Goal: Task Accomplishment & Management: Complete application form

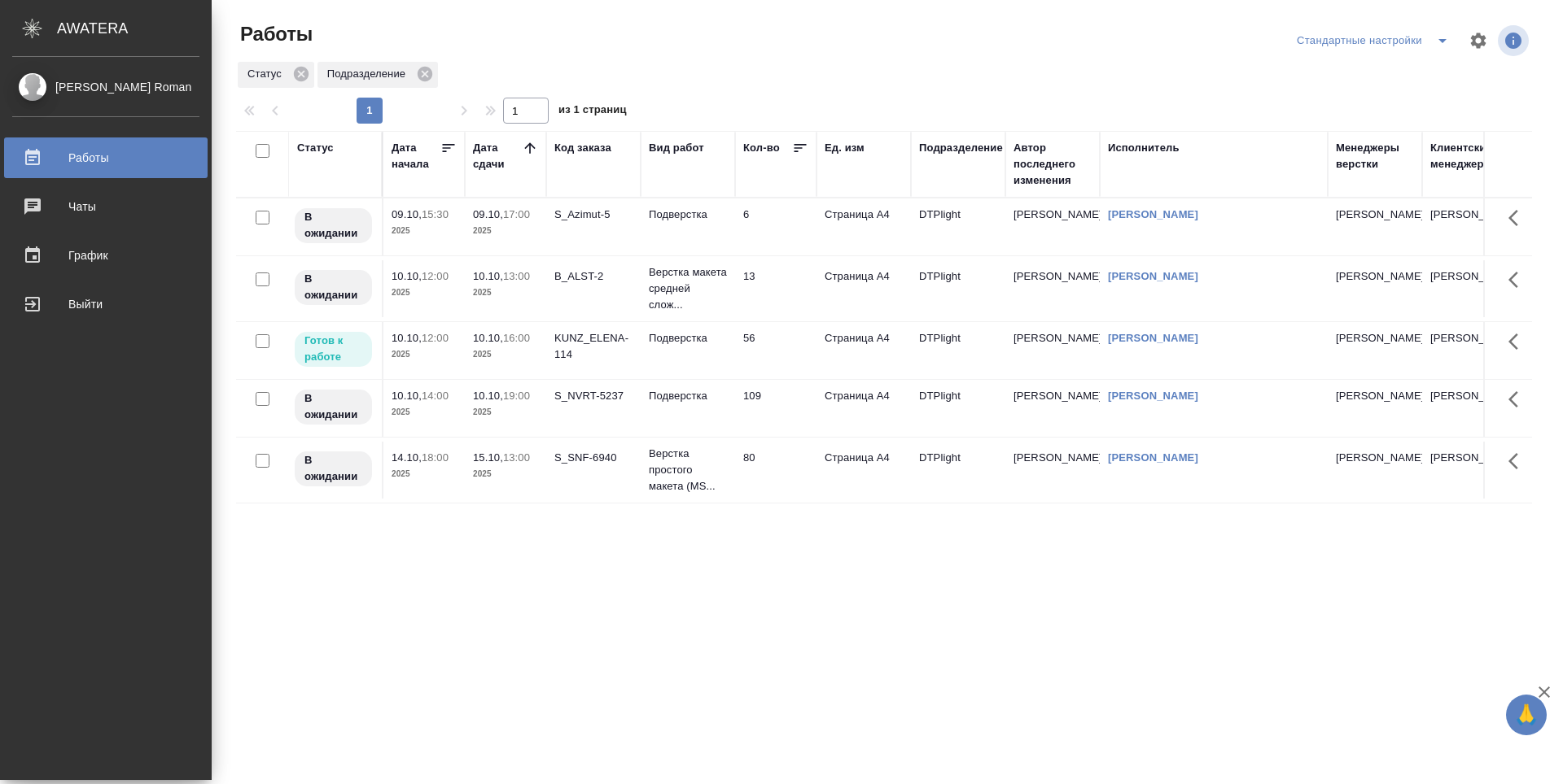
click at [789, 365] on td "56" at bounding box center [776, 351] width 81 height 57
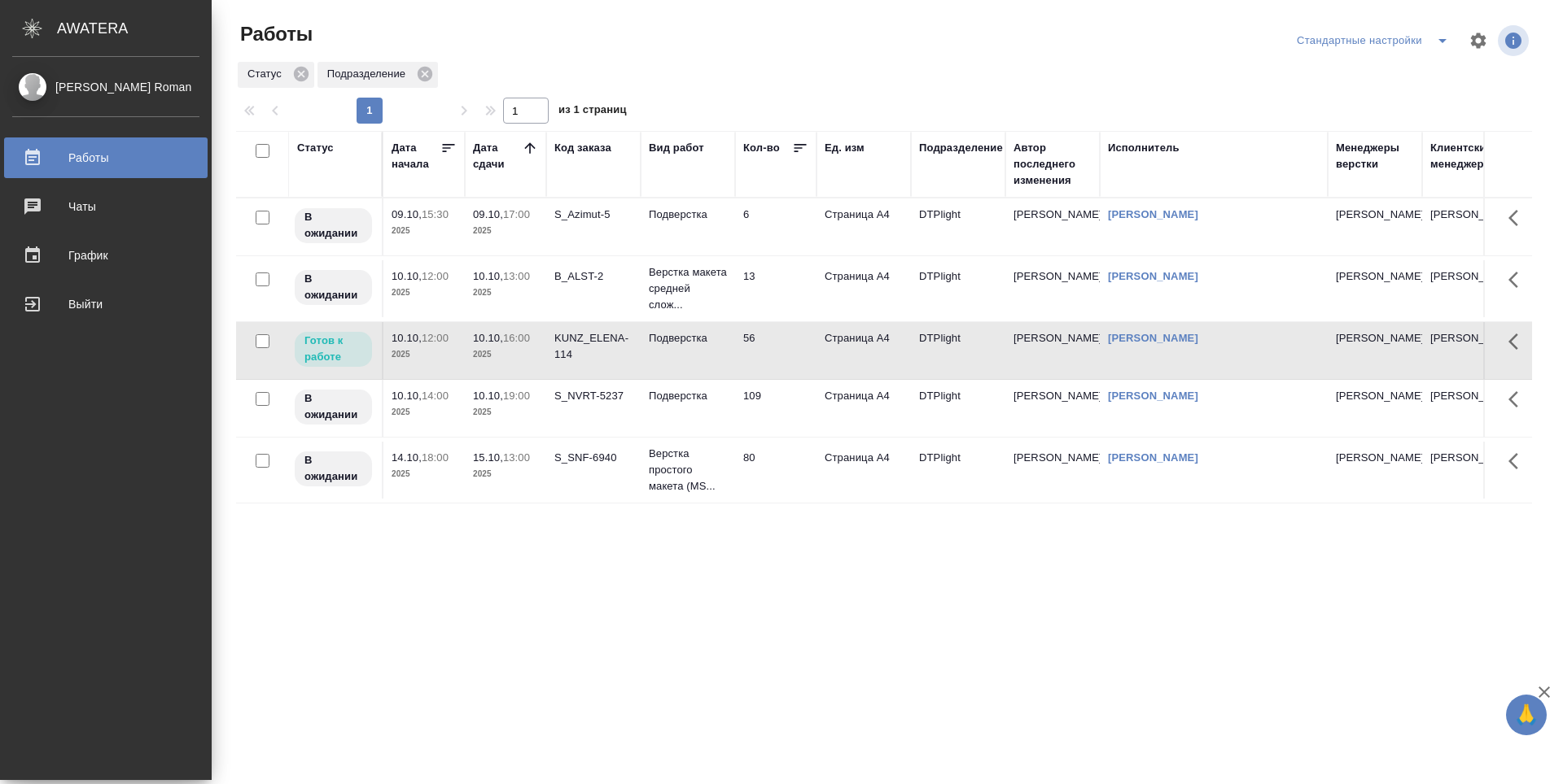
click at [789, 410] on td "109" at bounding box center [776, 409] width 81 height 57
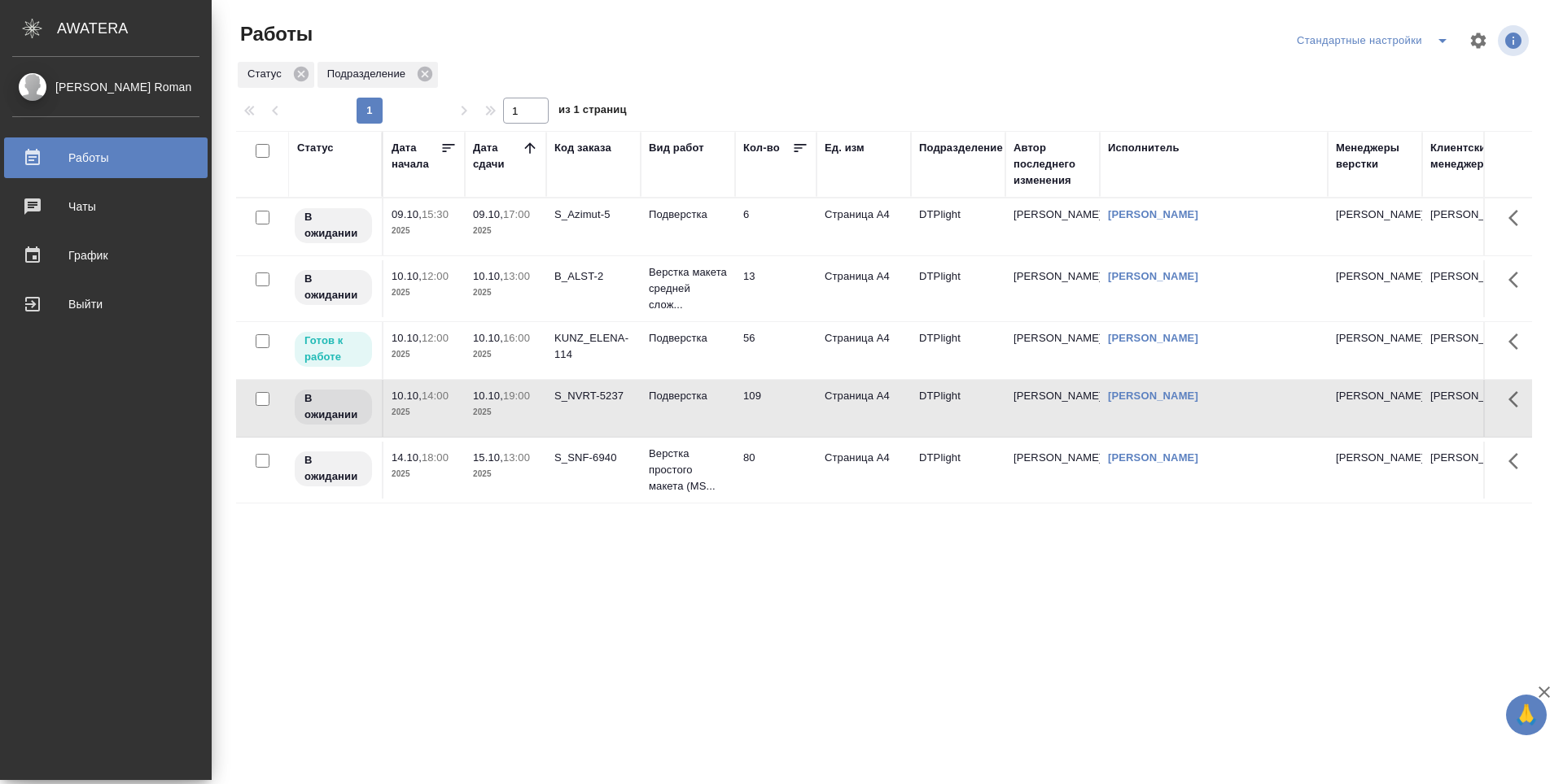
click at [806, 484] on td "80" at bounding box center [776, 470] width 81 height 57
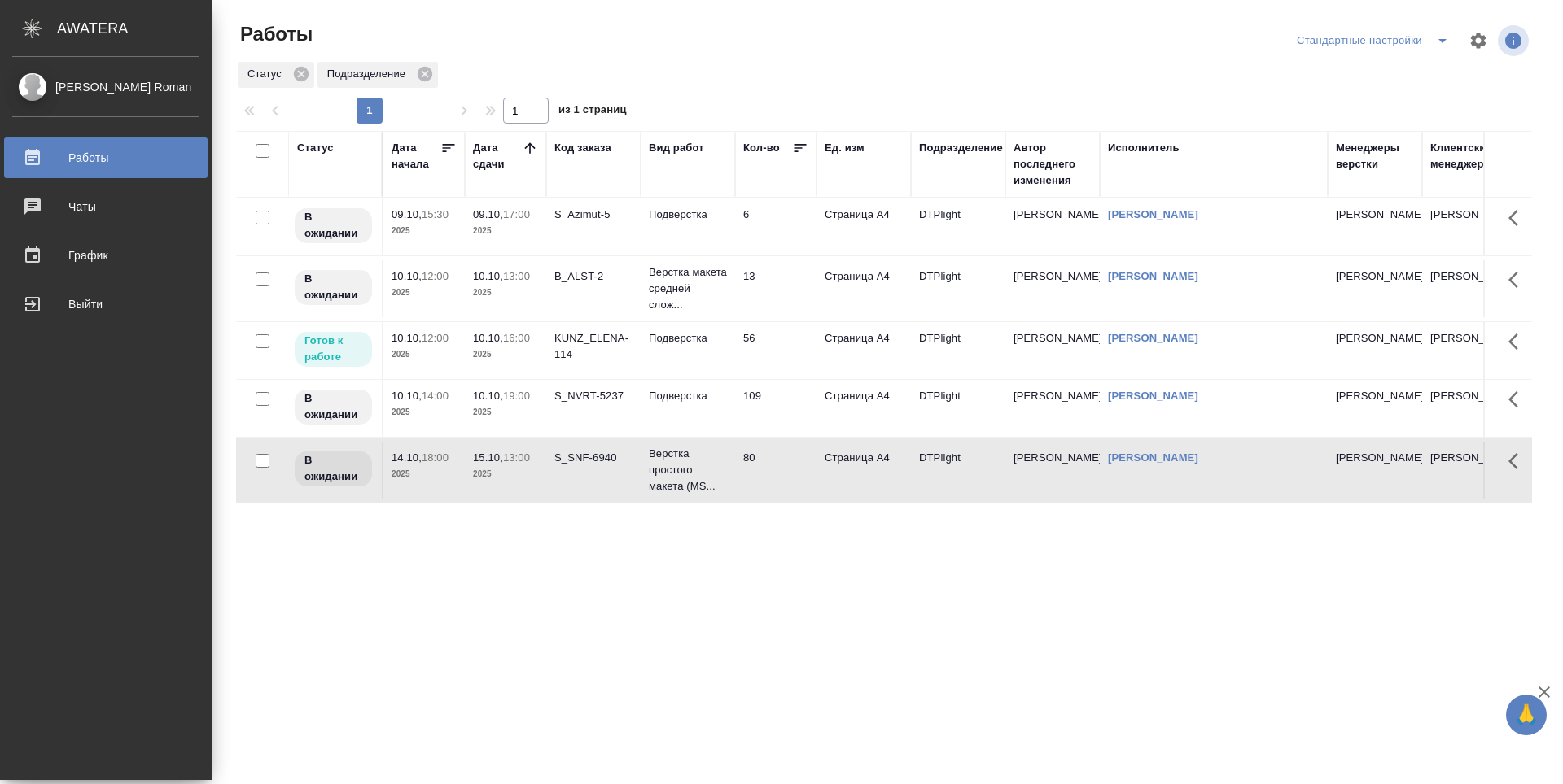
click at [806, 609] on div "Статус Дата начала Дата сдачи Код заказа Вид работ Кол-во Ед. изм Подразделение…" at bounding box center [884, 424] width 1296 height 586
click at [795, 226] on td "6" at bounding box center [776, 227] width 81 height 57
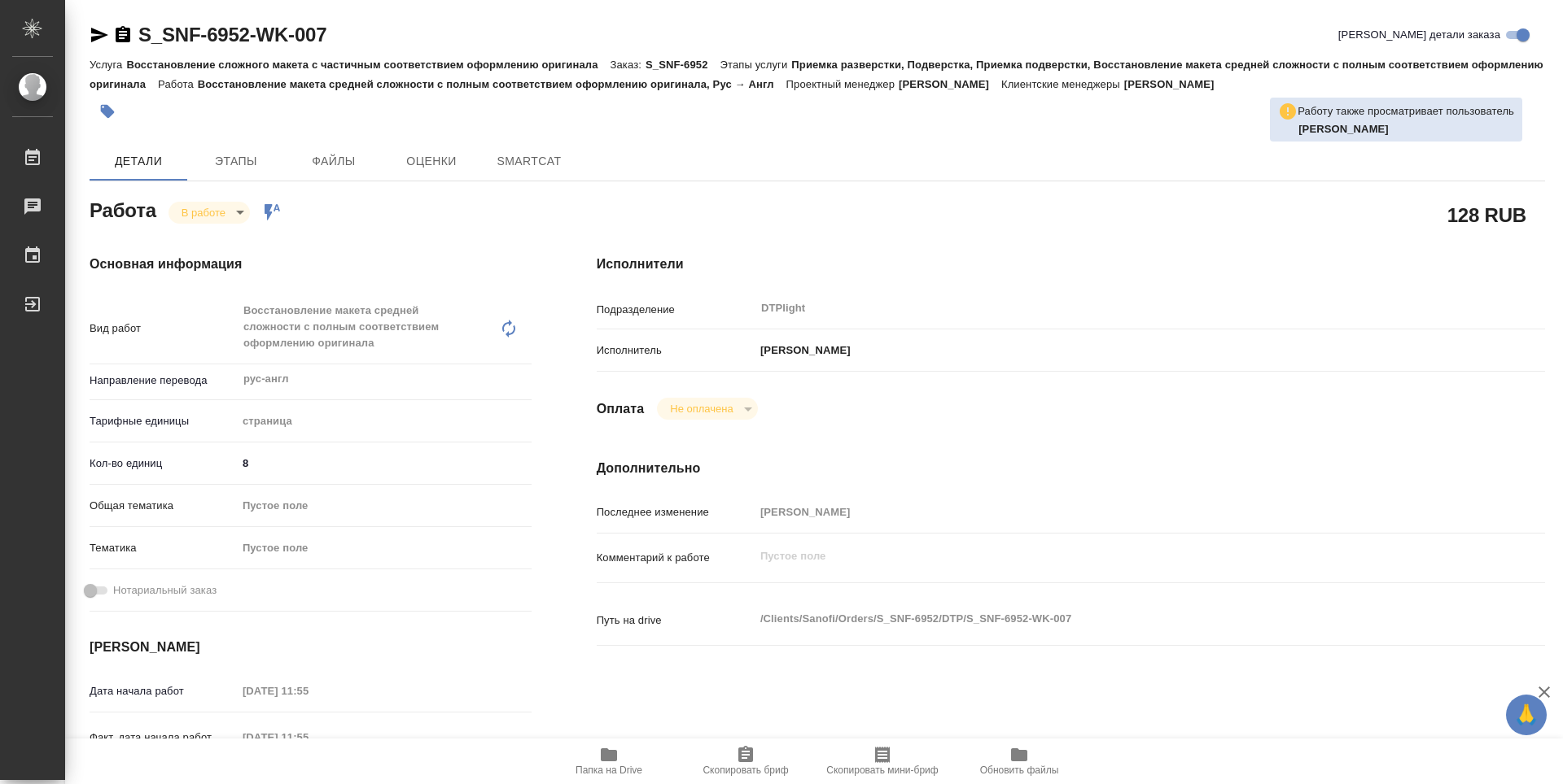
type textarea "x"
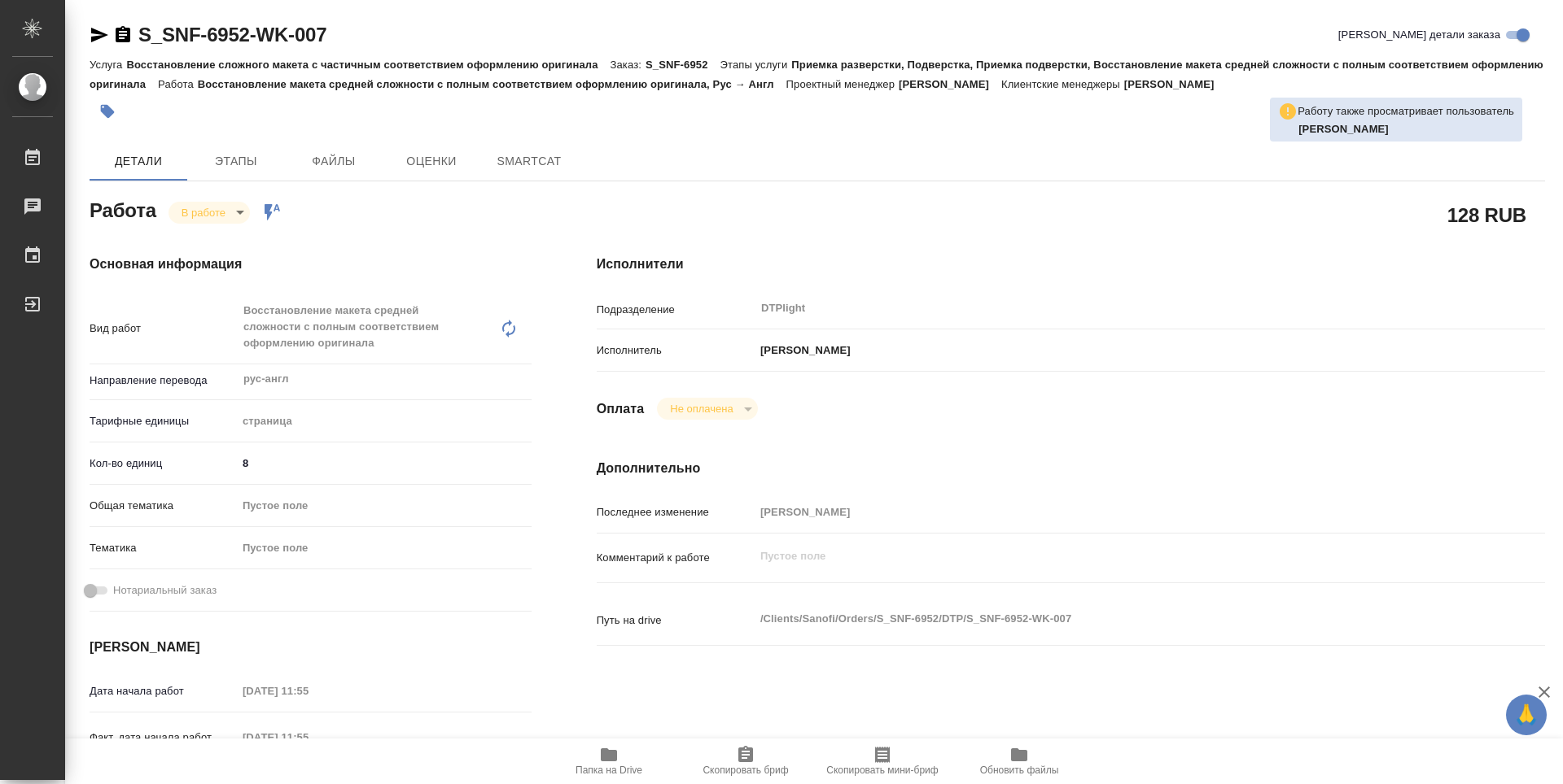
type textarea "x"
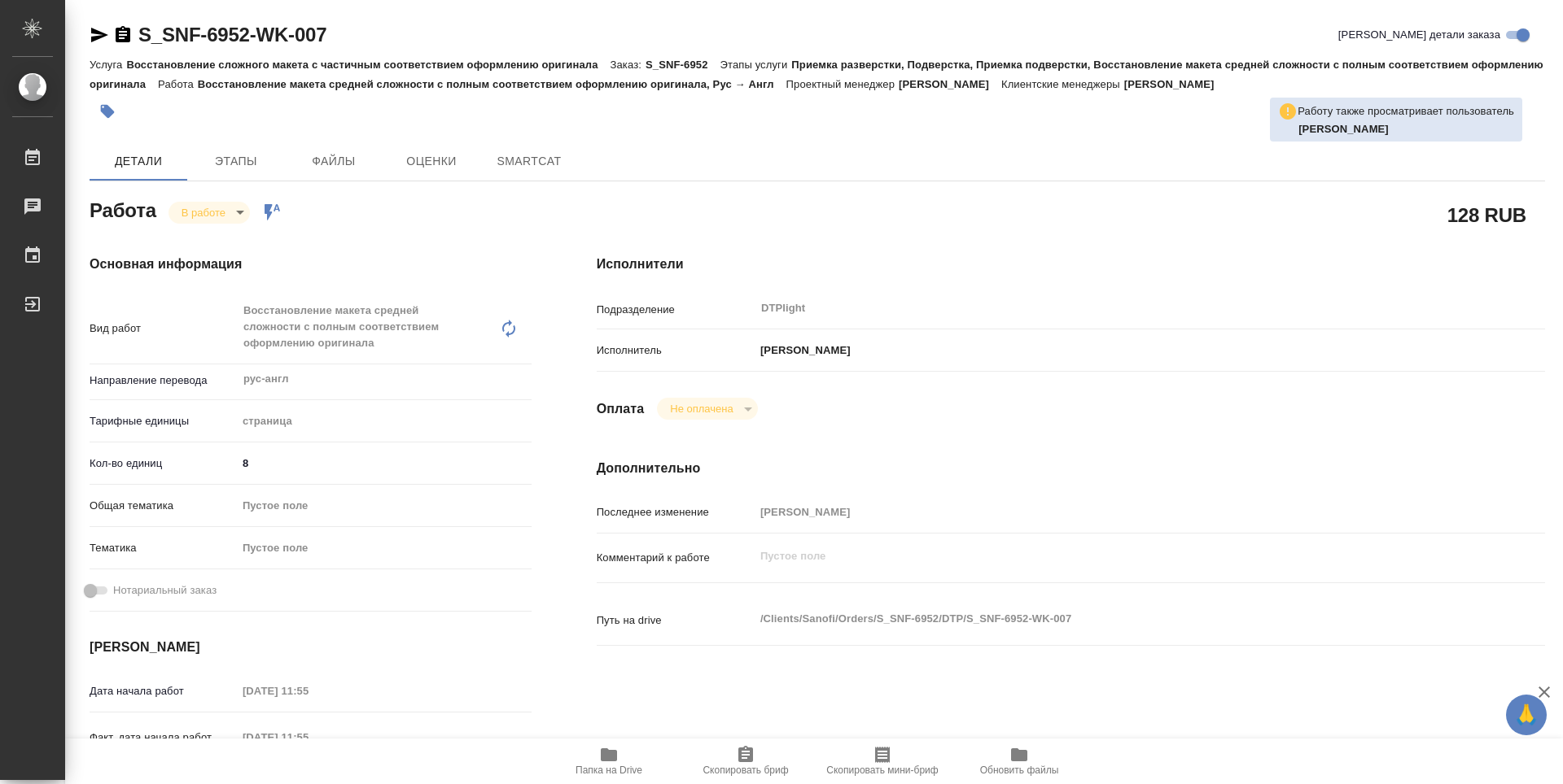
type textarea "x"
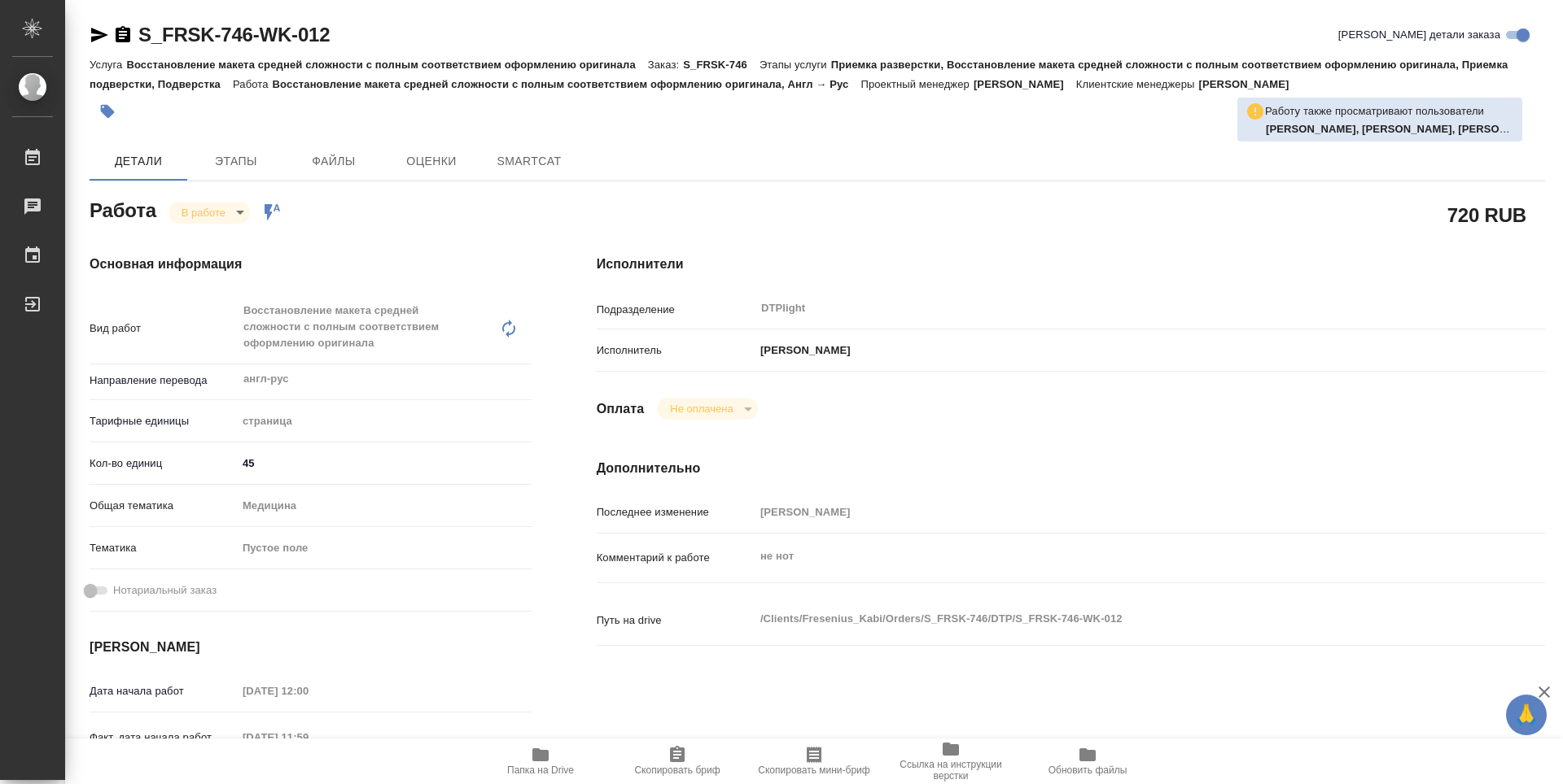
type textarea "x"
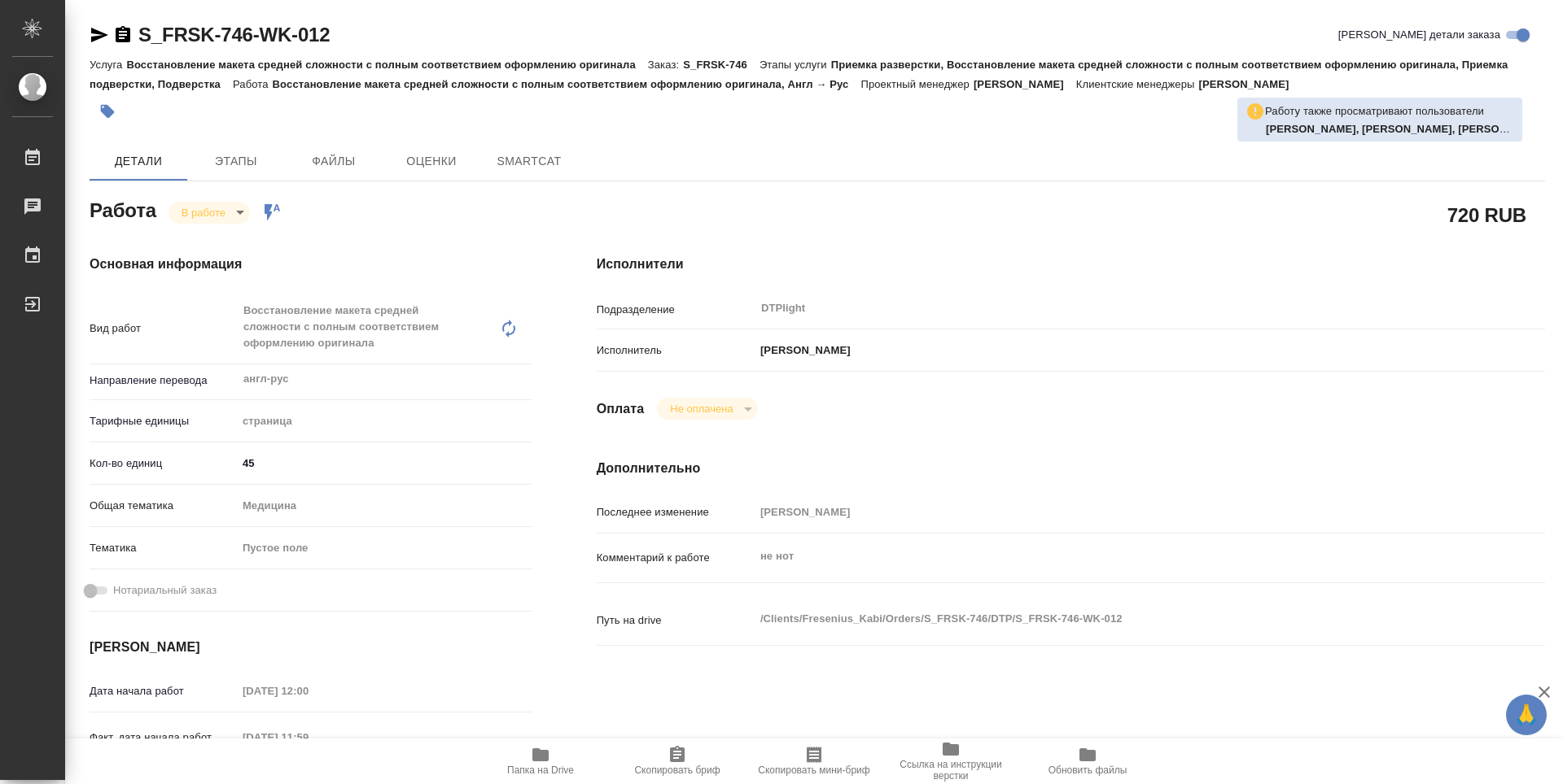
type textarea "x"
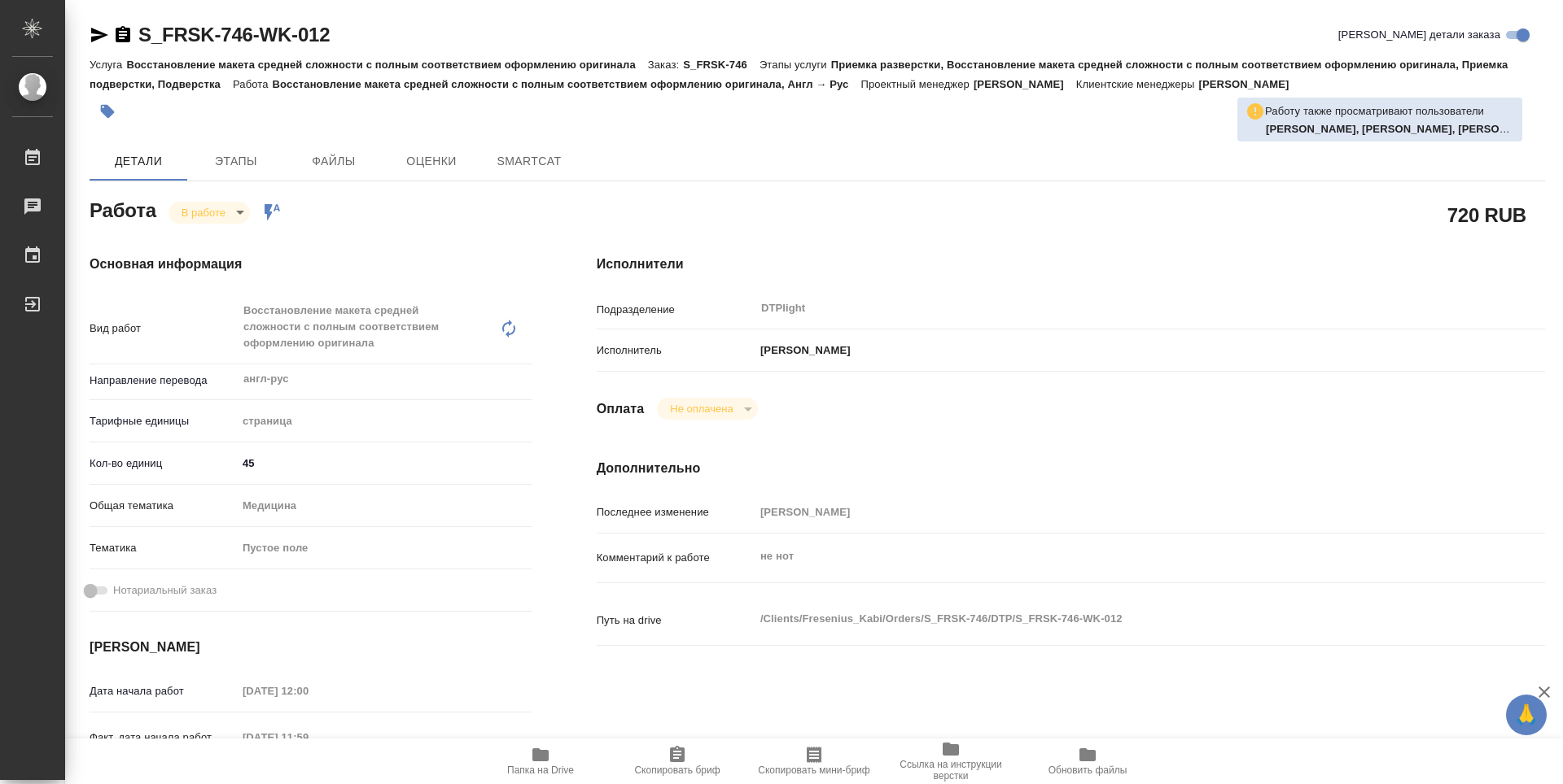
type textarea "x"
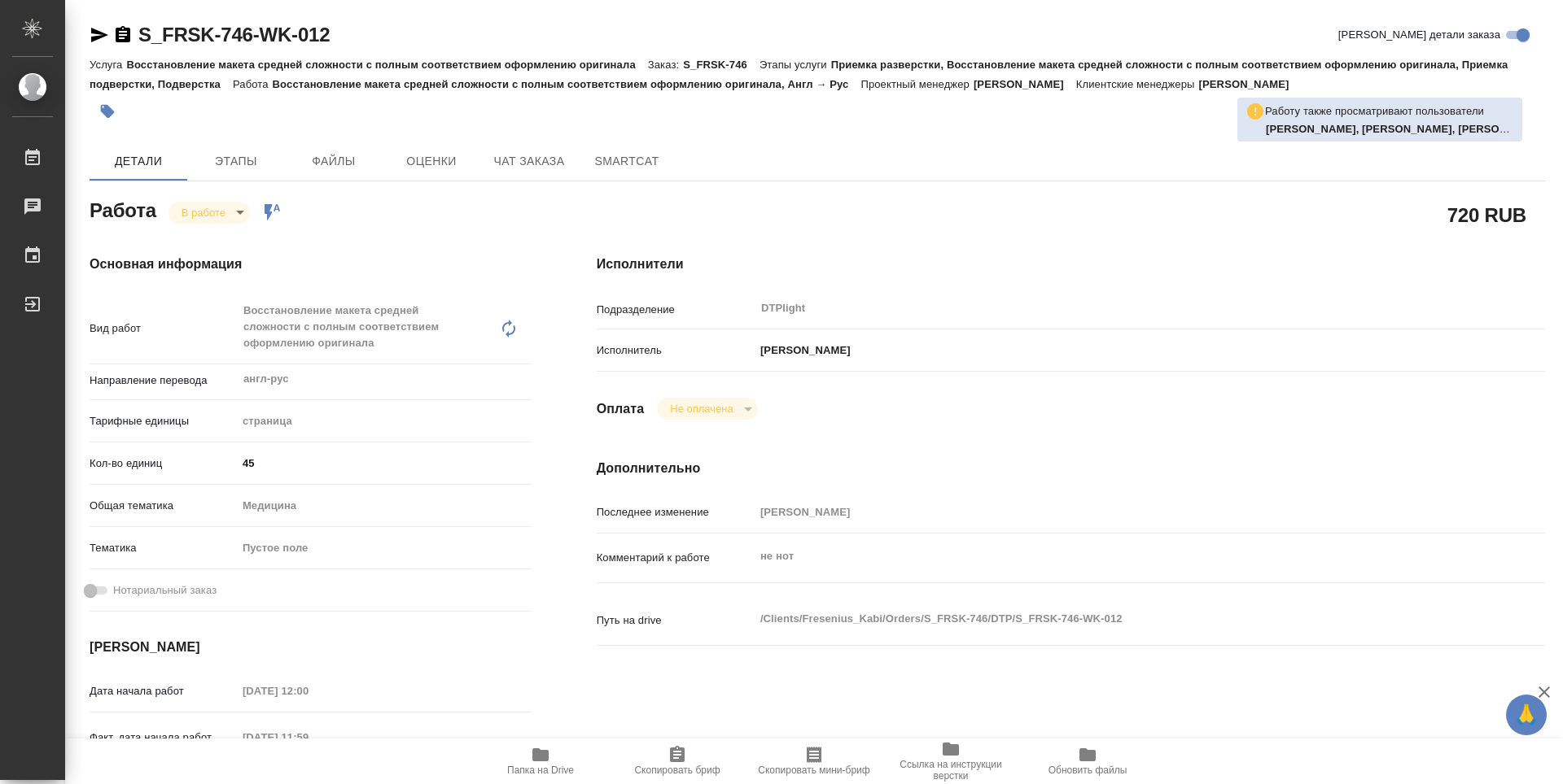
click at [549, 765] on span "Папка на Drive" at bounding box center [540, 770] width 67 height 12
type textarea "x"
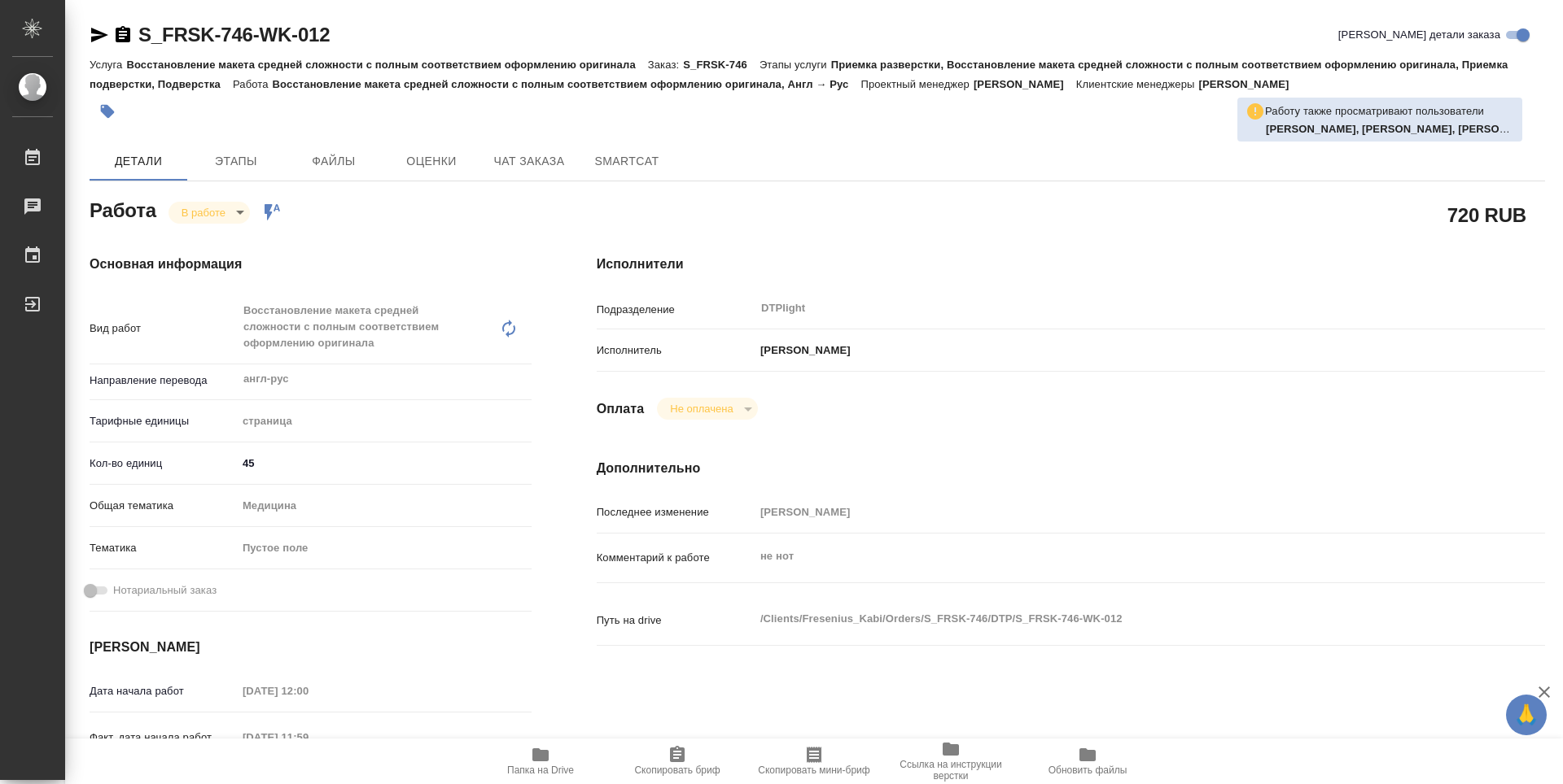
type textarea "x"
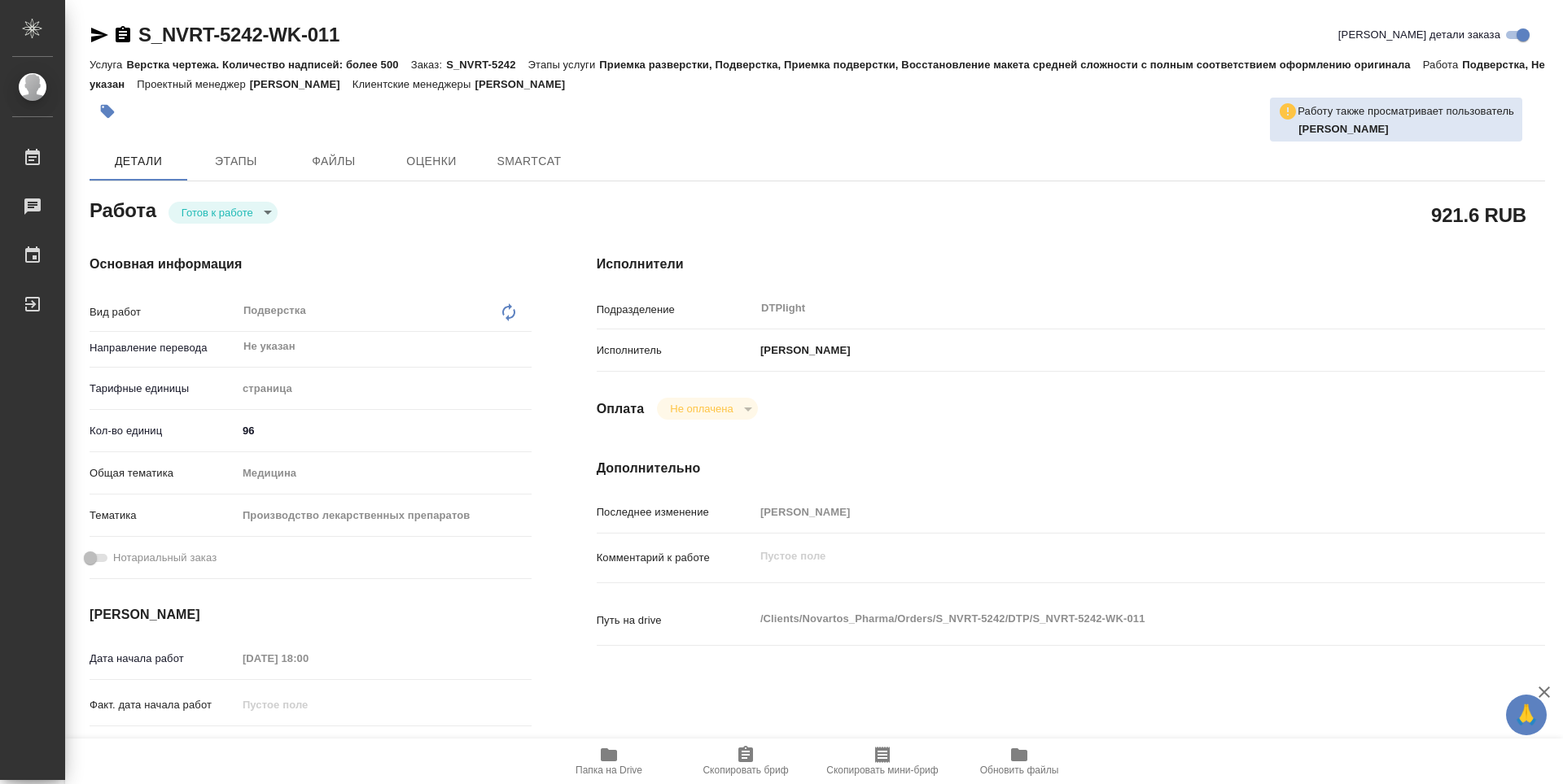
type textarea "x"
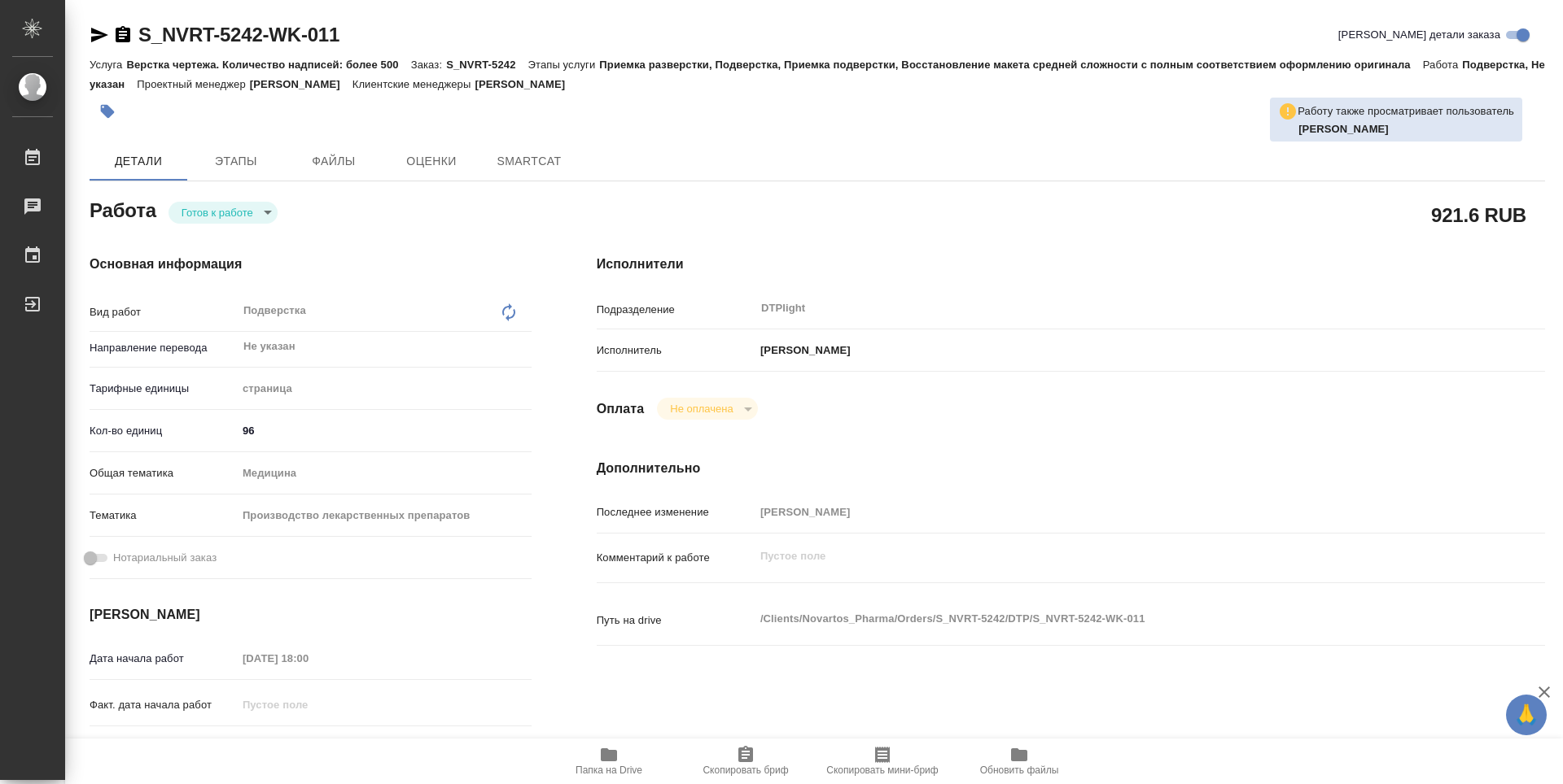
type textarea "x"
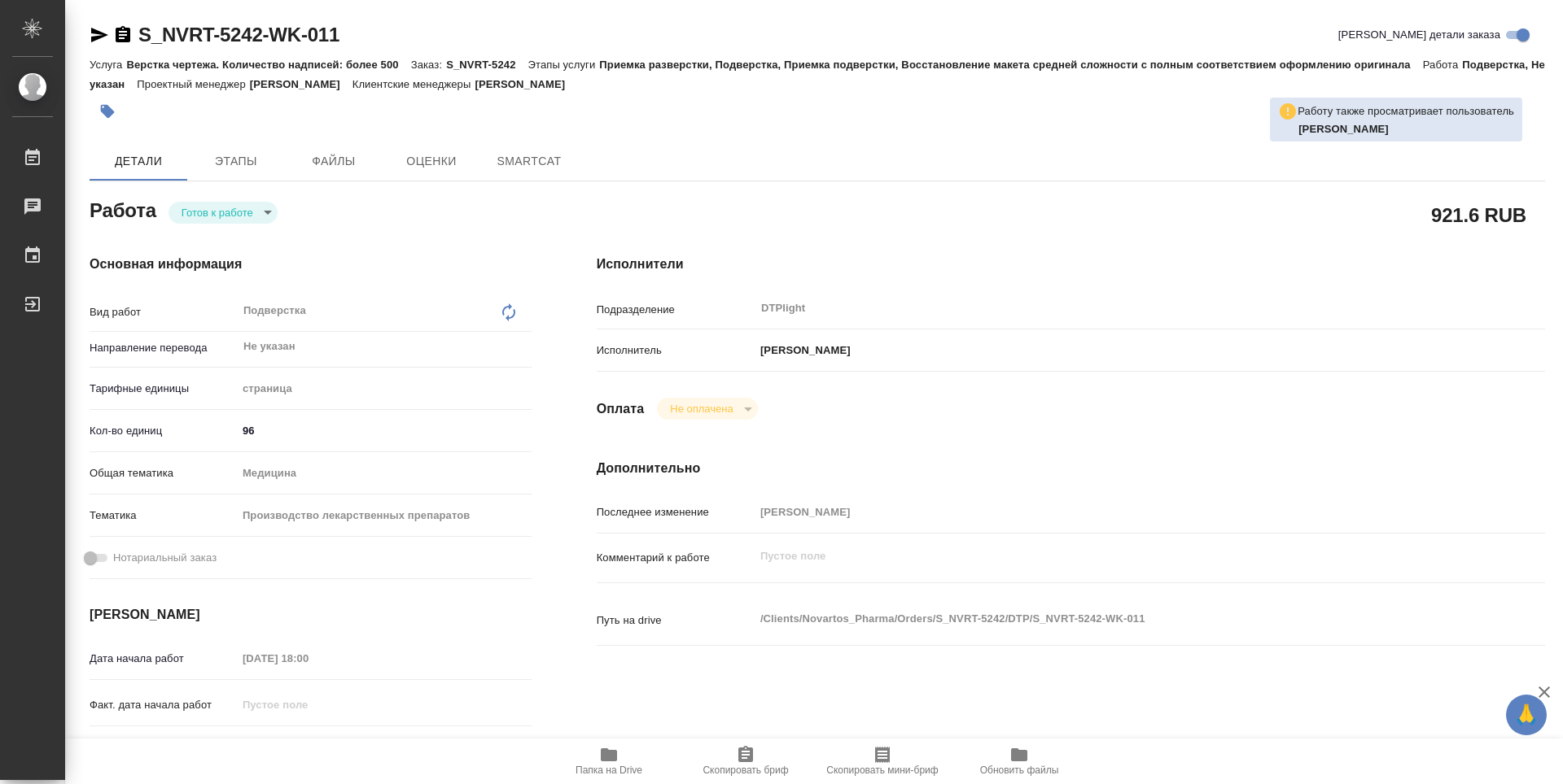
type textarea "x"
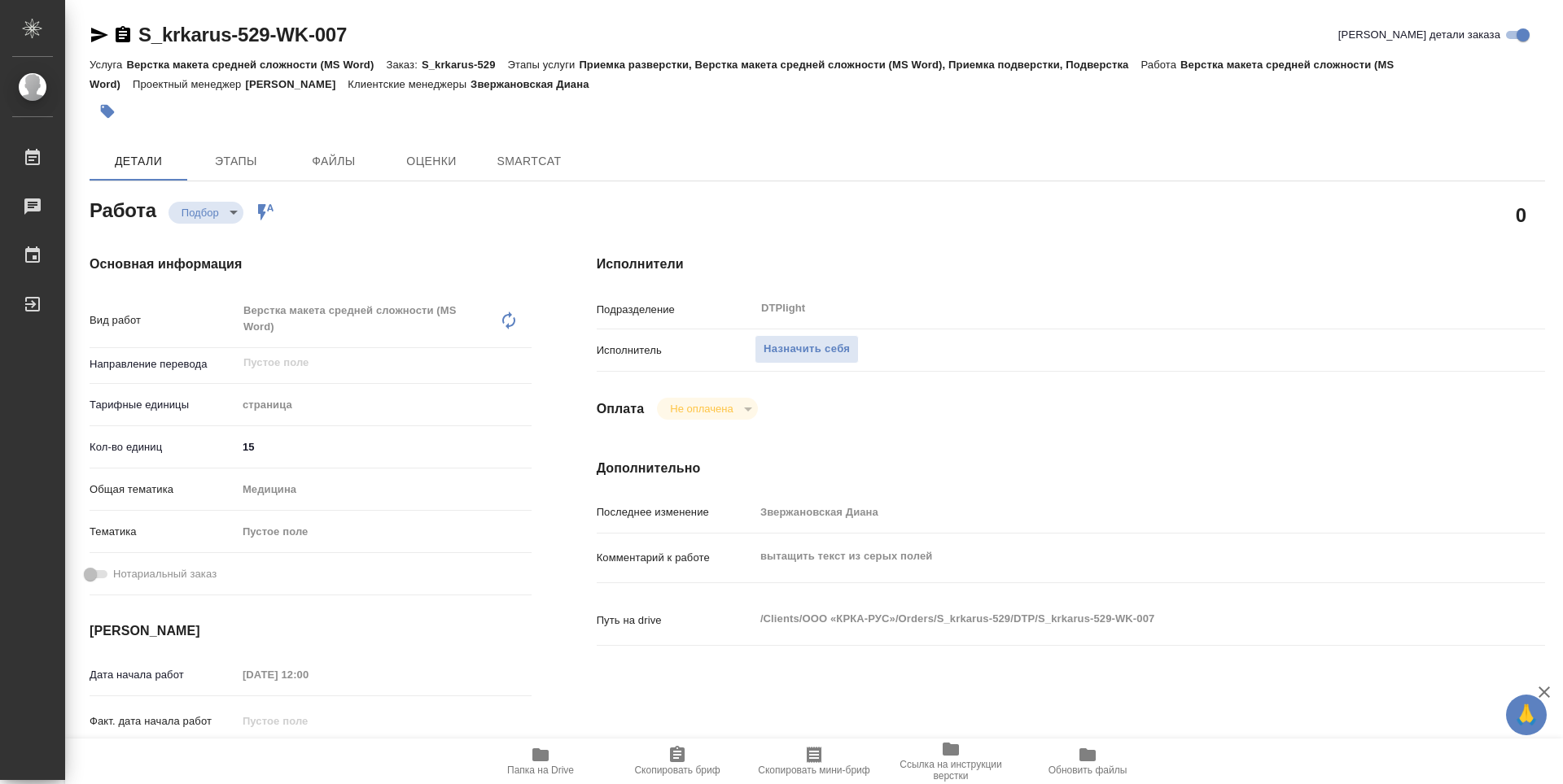
type textarea "x"
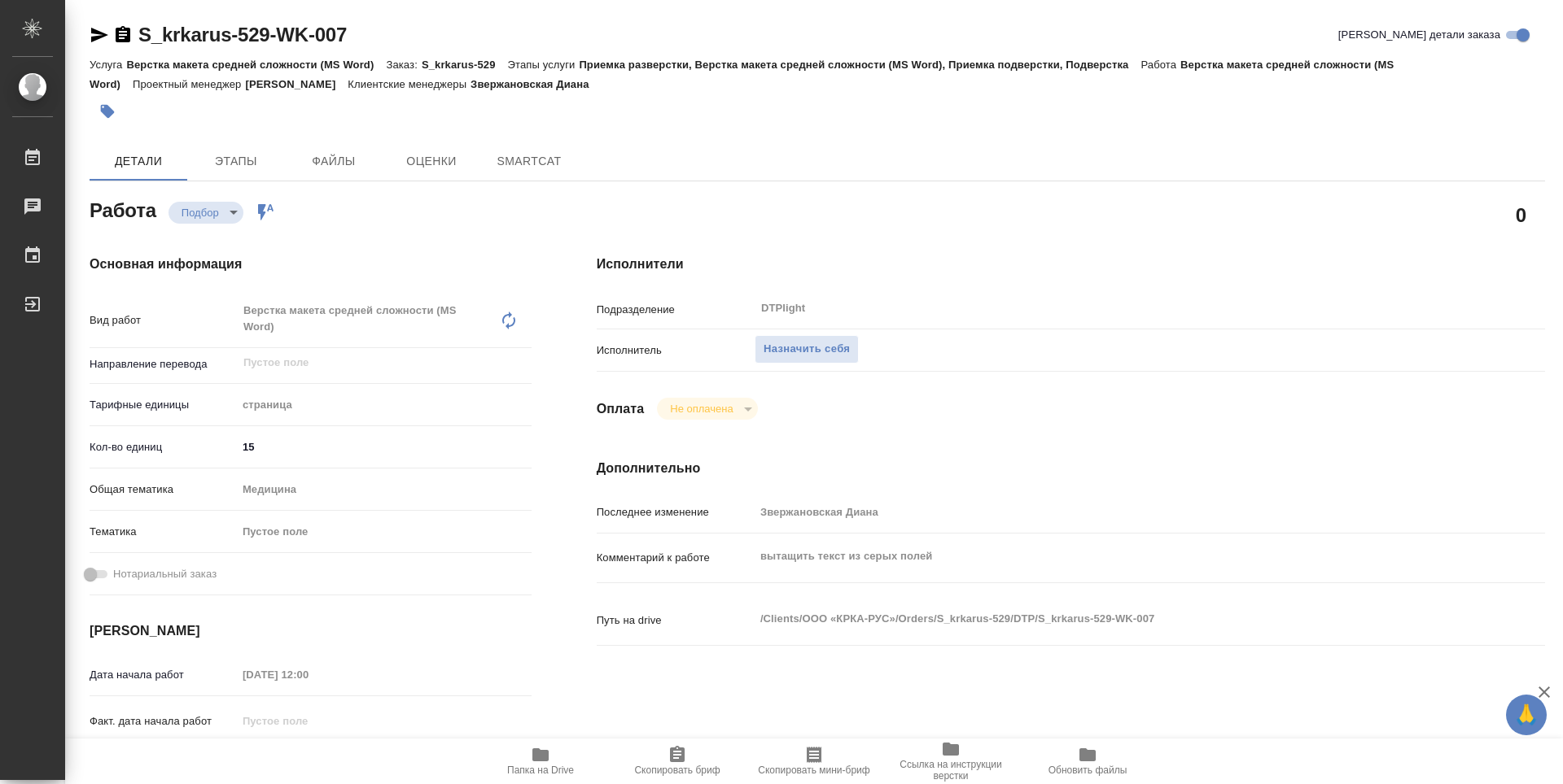
type textarea "x"
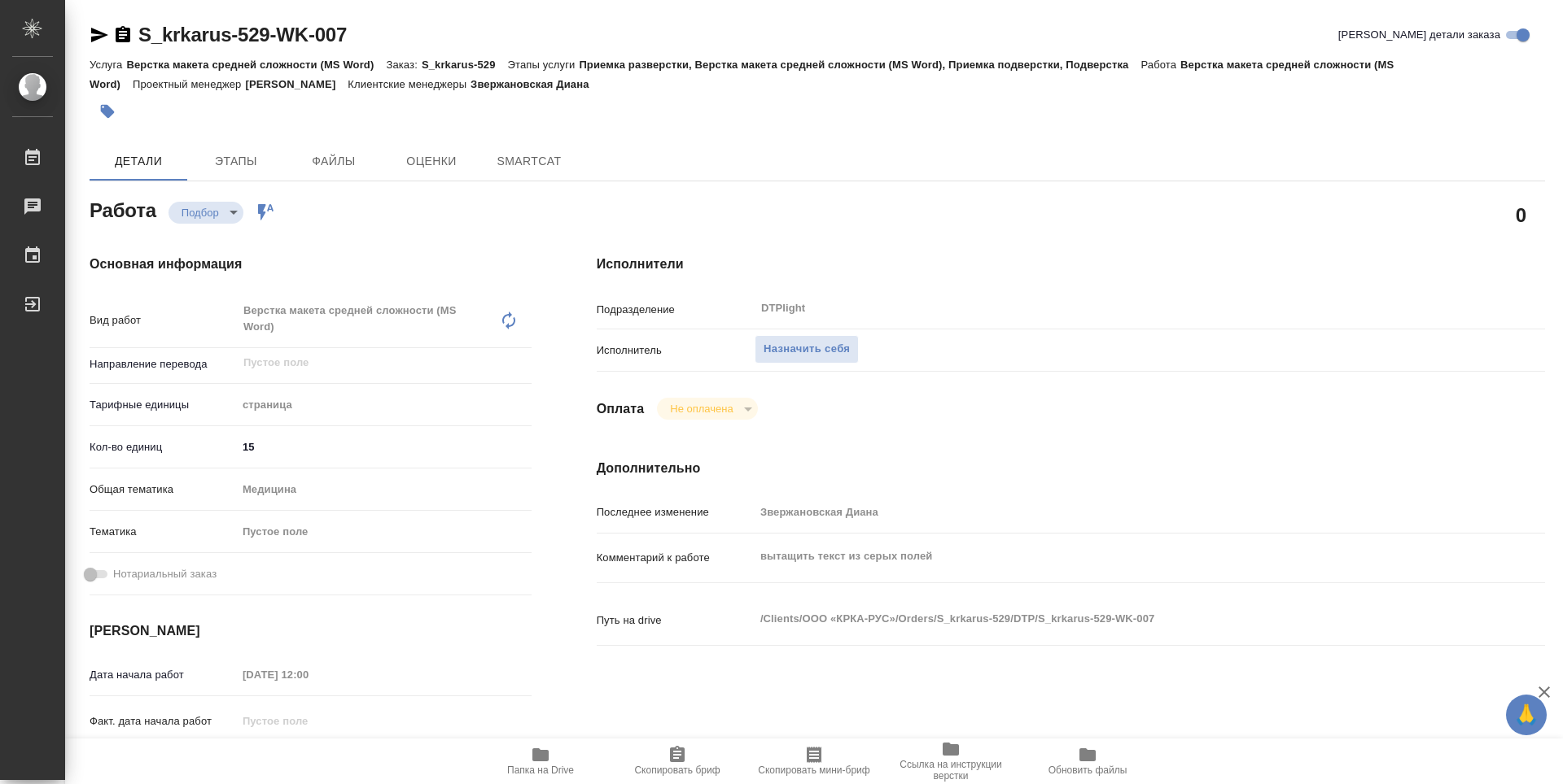
type textarea "x"
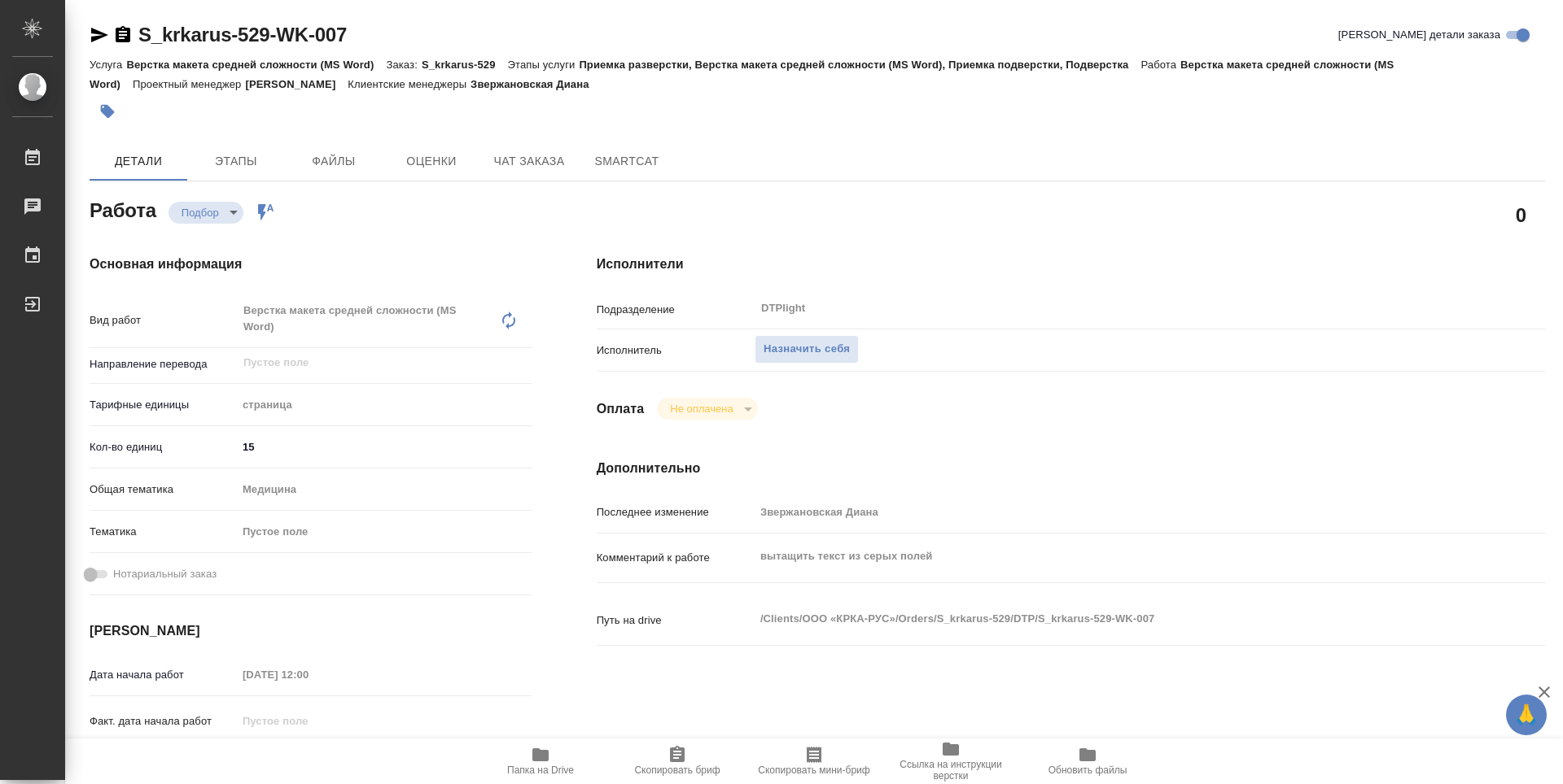
type textarea "x"
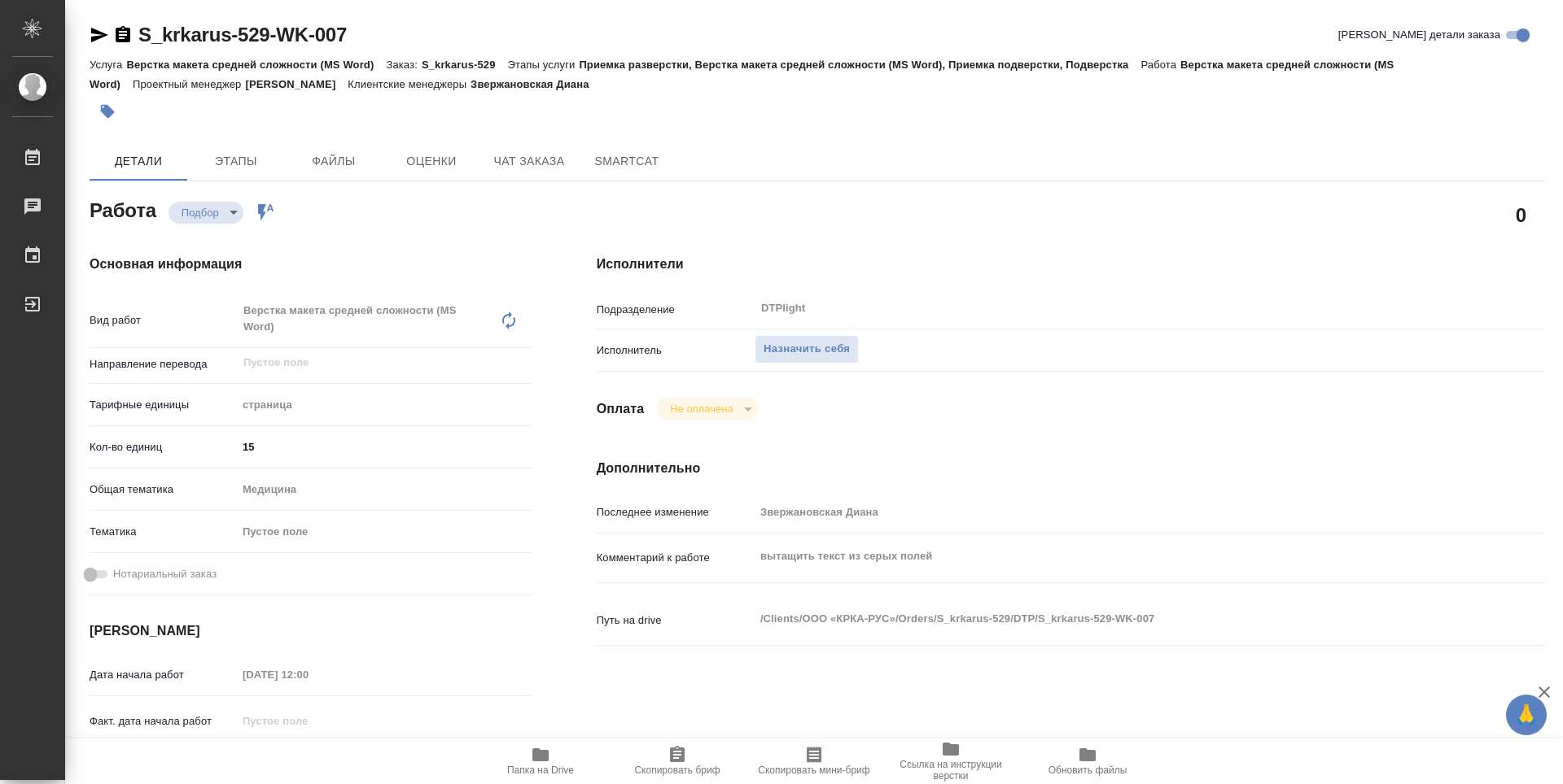
click at [555, 764] on span "Папка на Drive" at bounding box center [540, 770] width 67 height 12
type textarea "x"
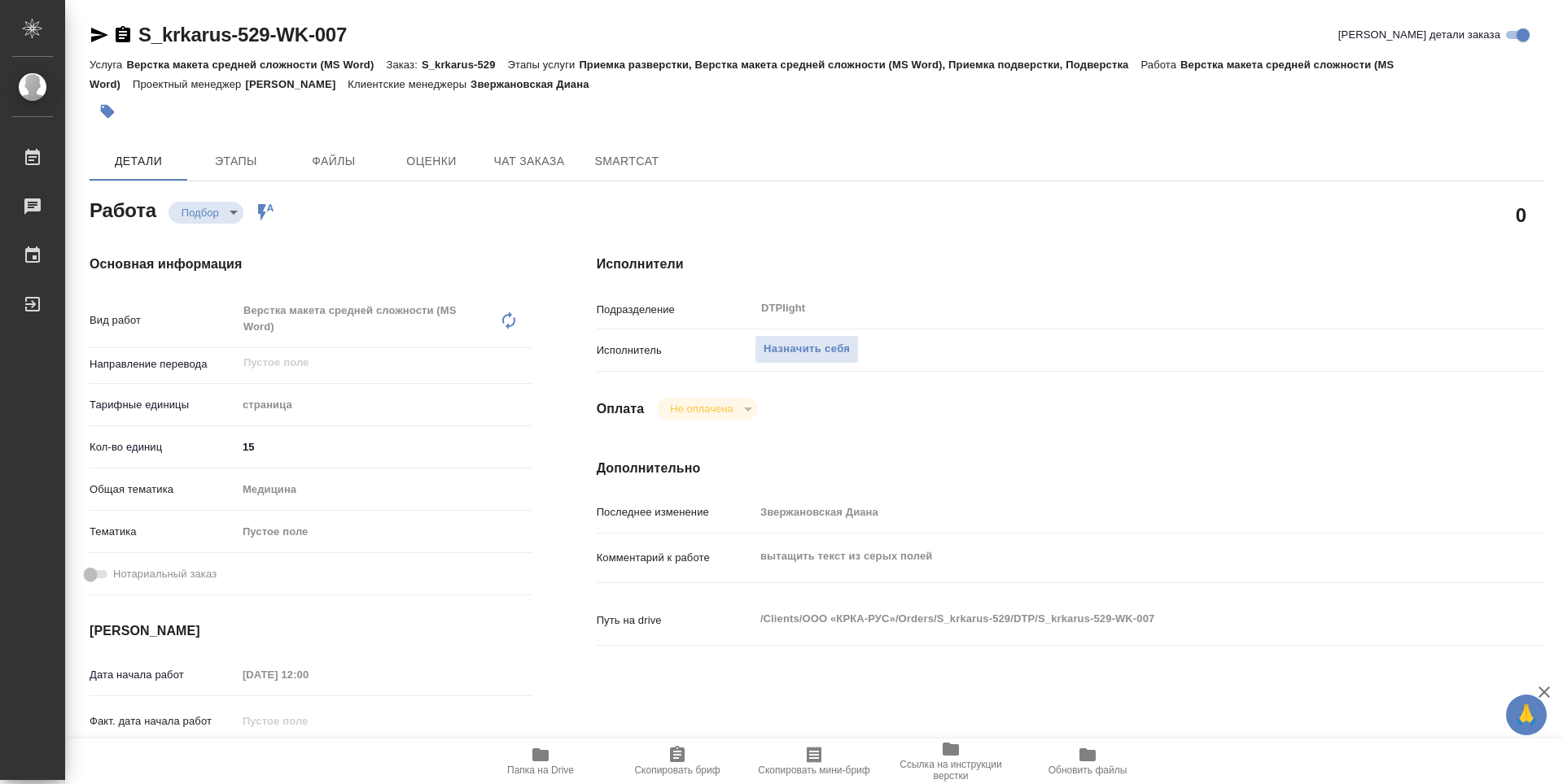
type textarea "x"
click at [818, 354] on span "Назначить себя" at bounding box center [807, 349] width 86 height 19
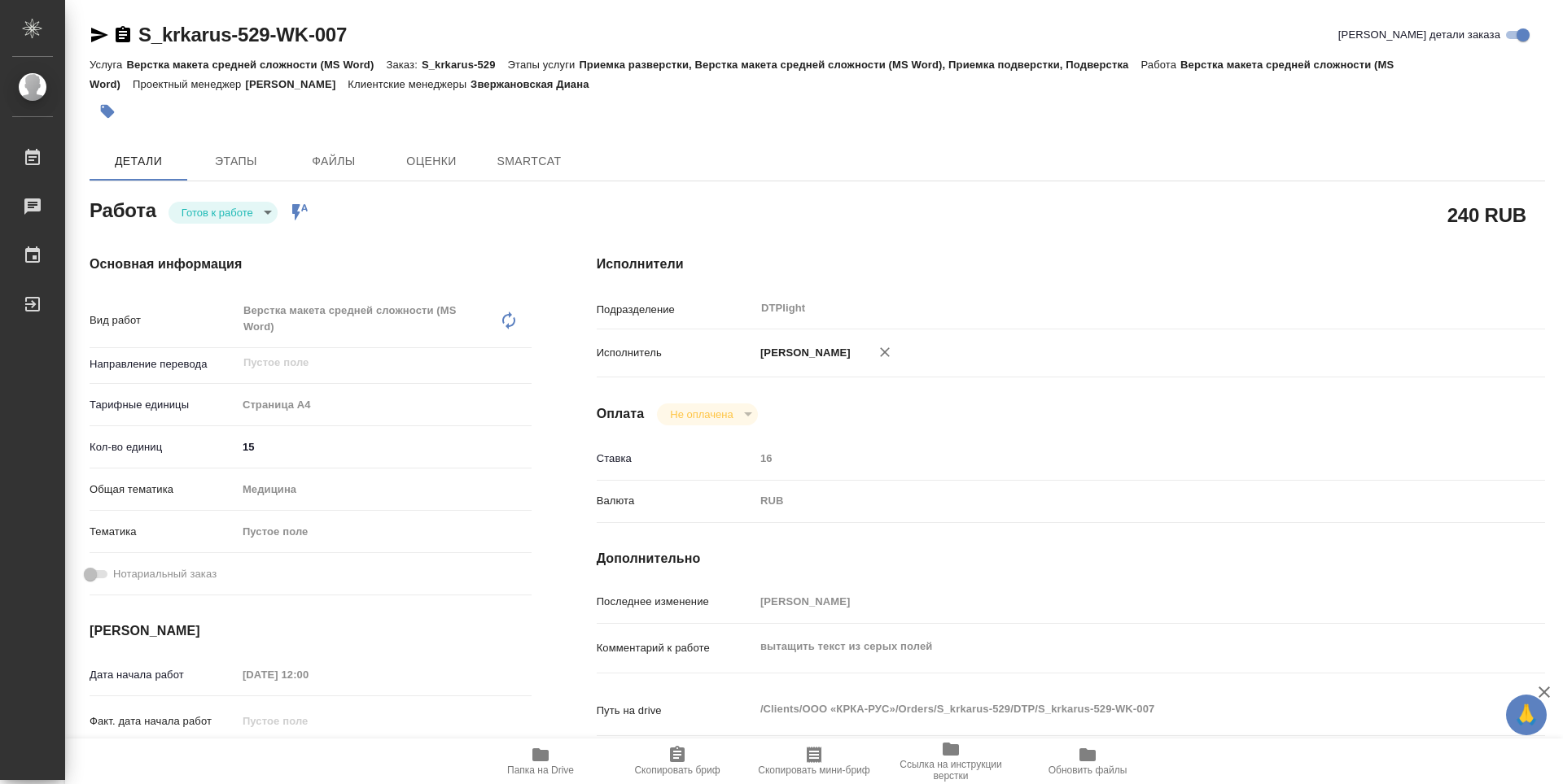
type textarea "x"
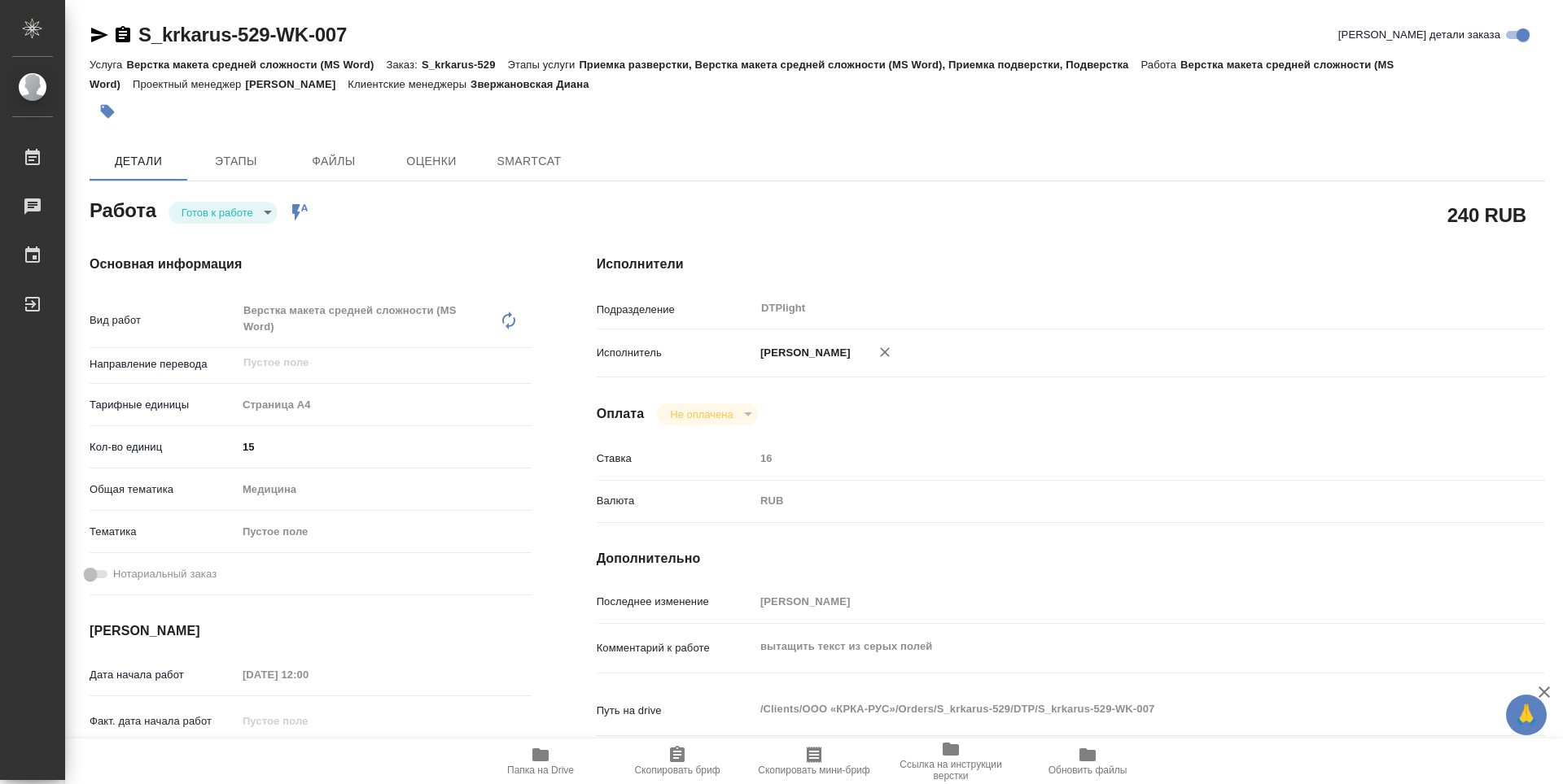
type textarea "x"
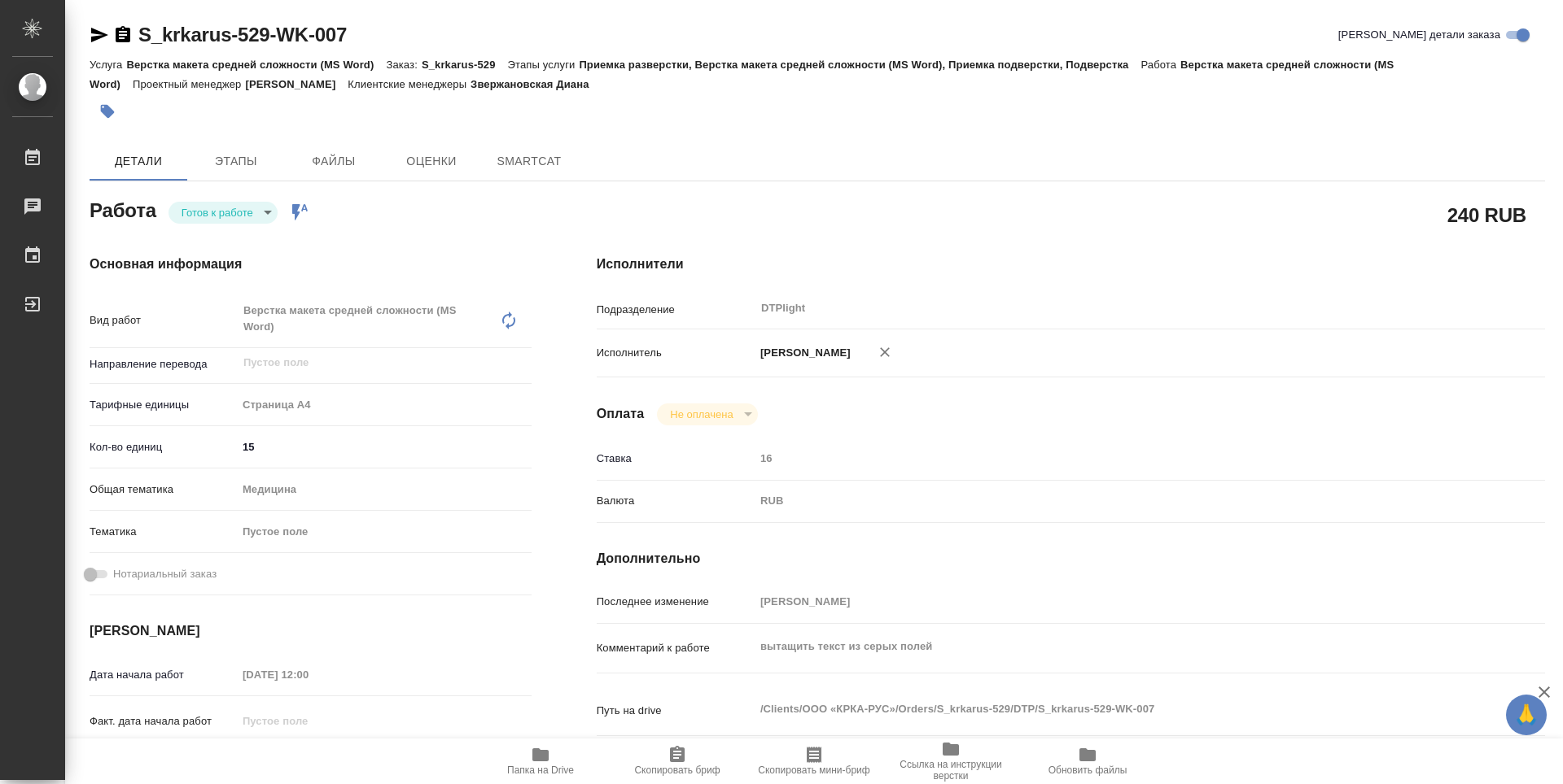
type textarea "x"
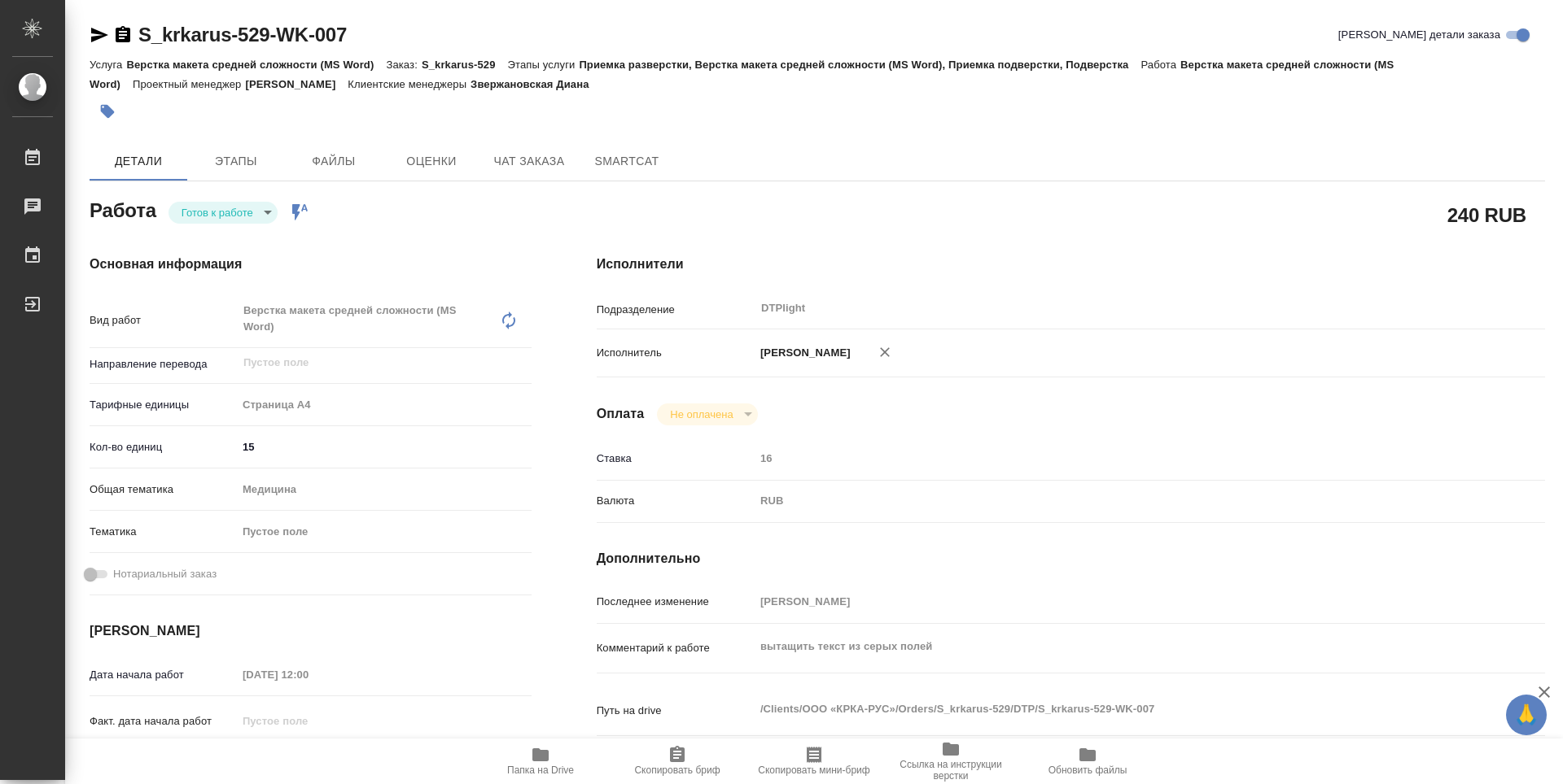
click at [259, 215] on body "🙏 .cls-1 fill:#fff; AWATERA Guselnikov Roman Работы Чаты График Выйти S_krkarus…" at bounding box center [782, 392] width 1563 height 784
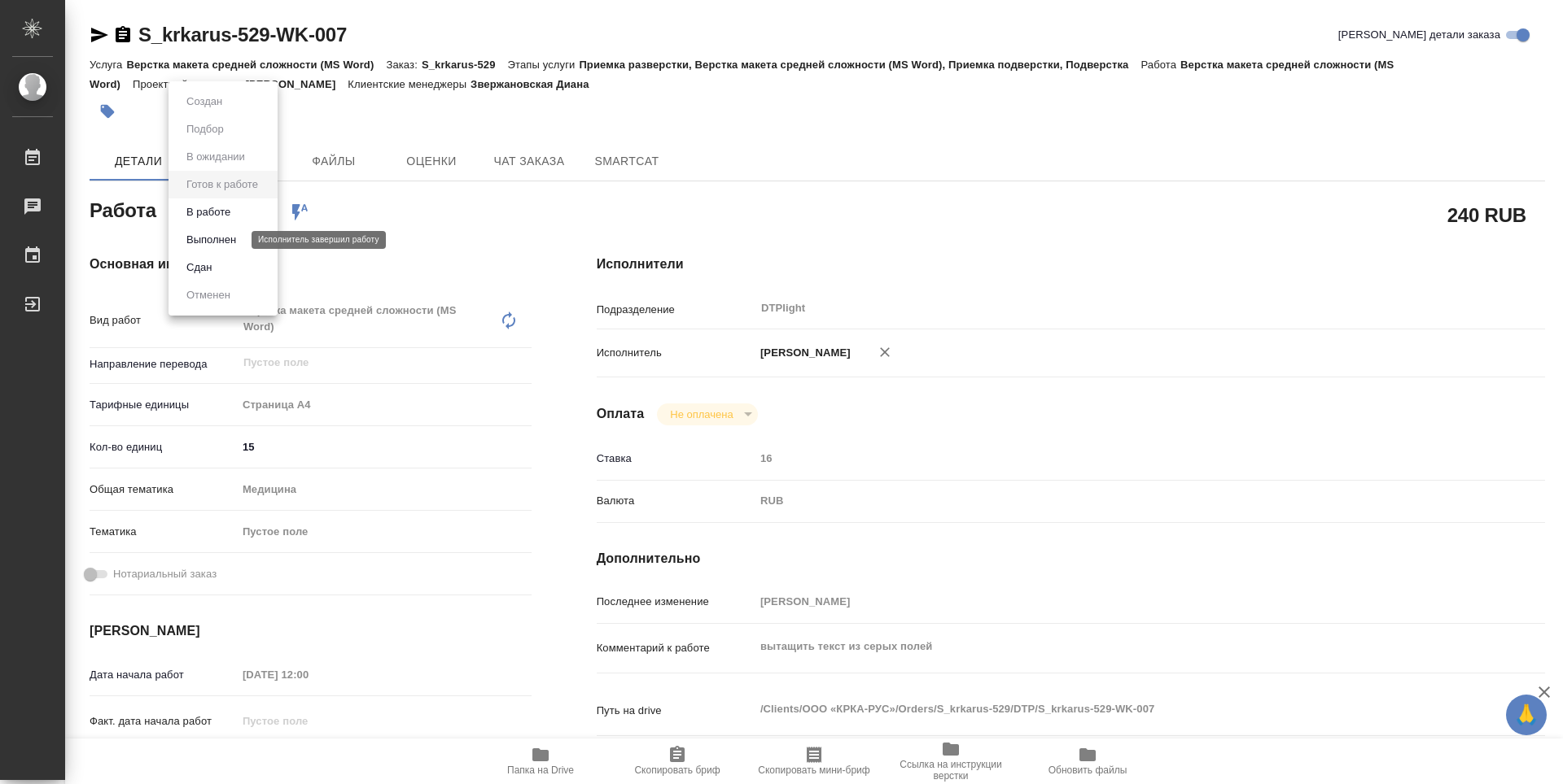
type textarea "x"
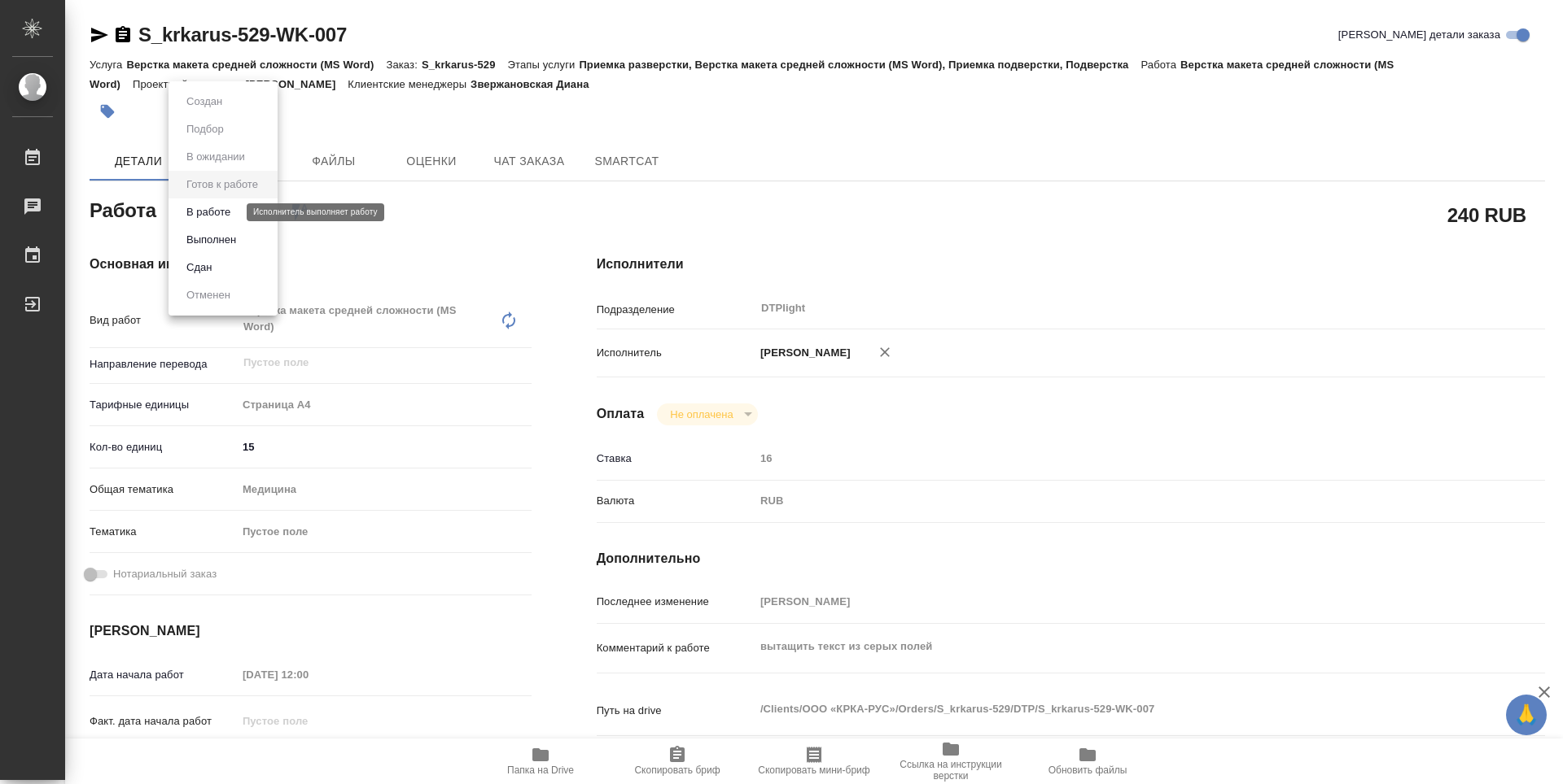
click at [202, 217] on button "В работе" at bounding box center [208, 213] width 54 height 18
type textarea "x"
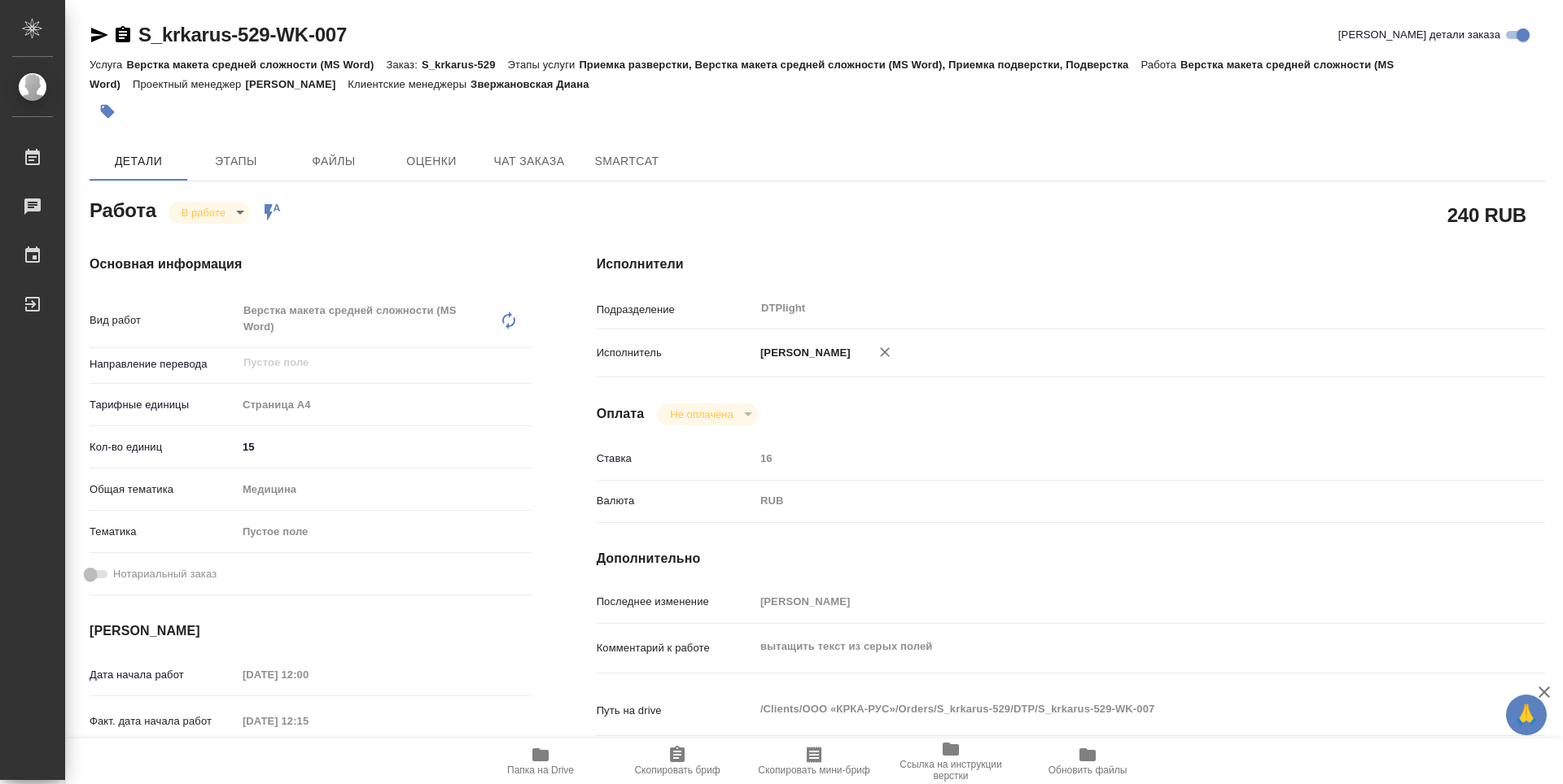
type textarea "x"
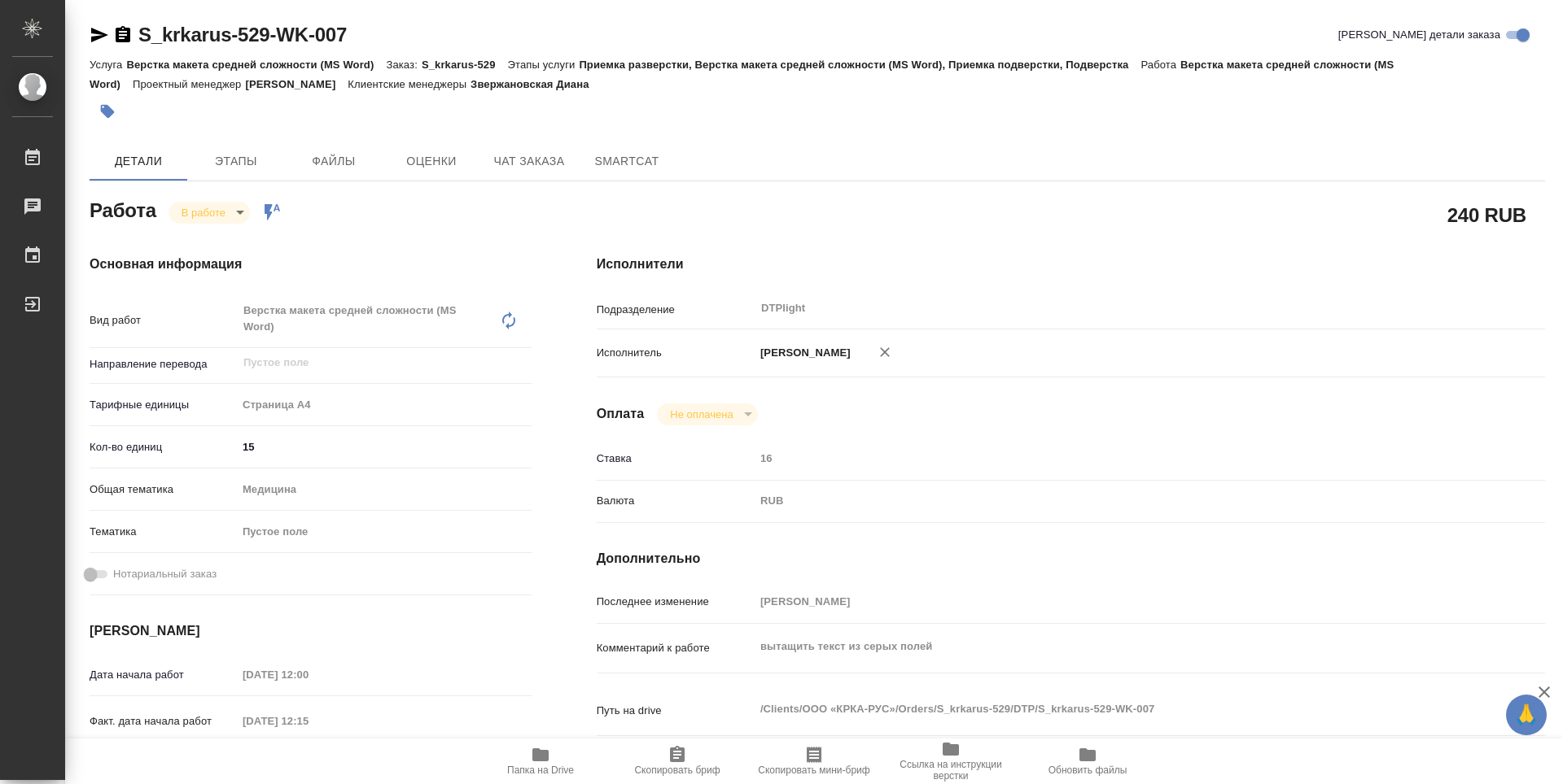
type textarea "x"
click at [117, 37] on icon "button" at bounding box center [123, 34] width 15 height 17
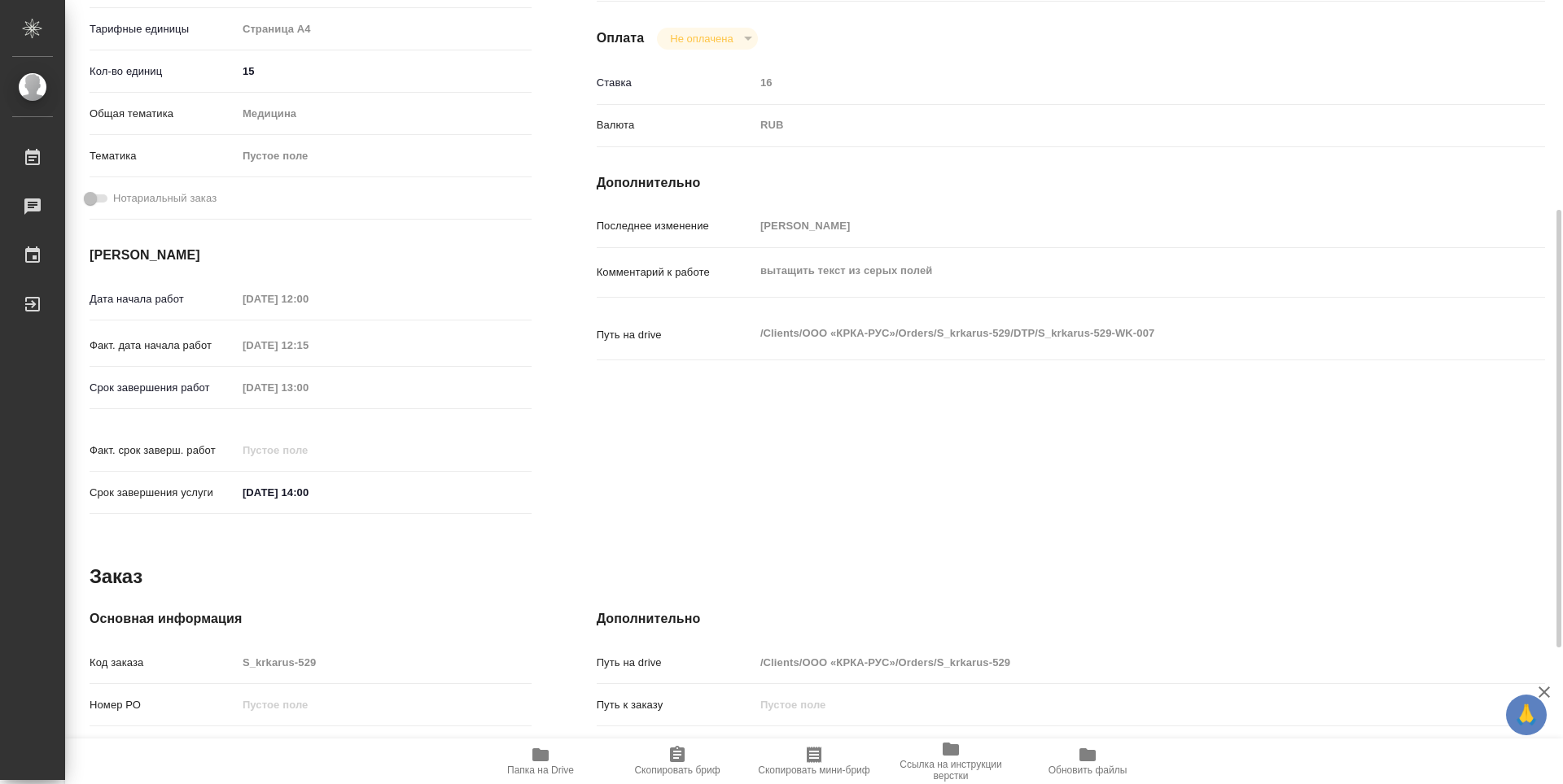
scroll to position [50, 0]
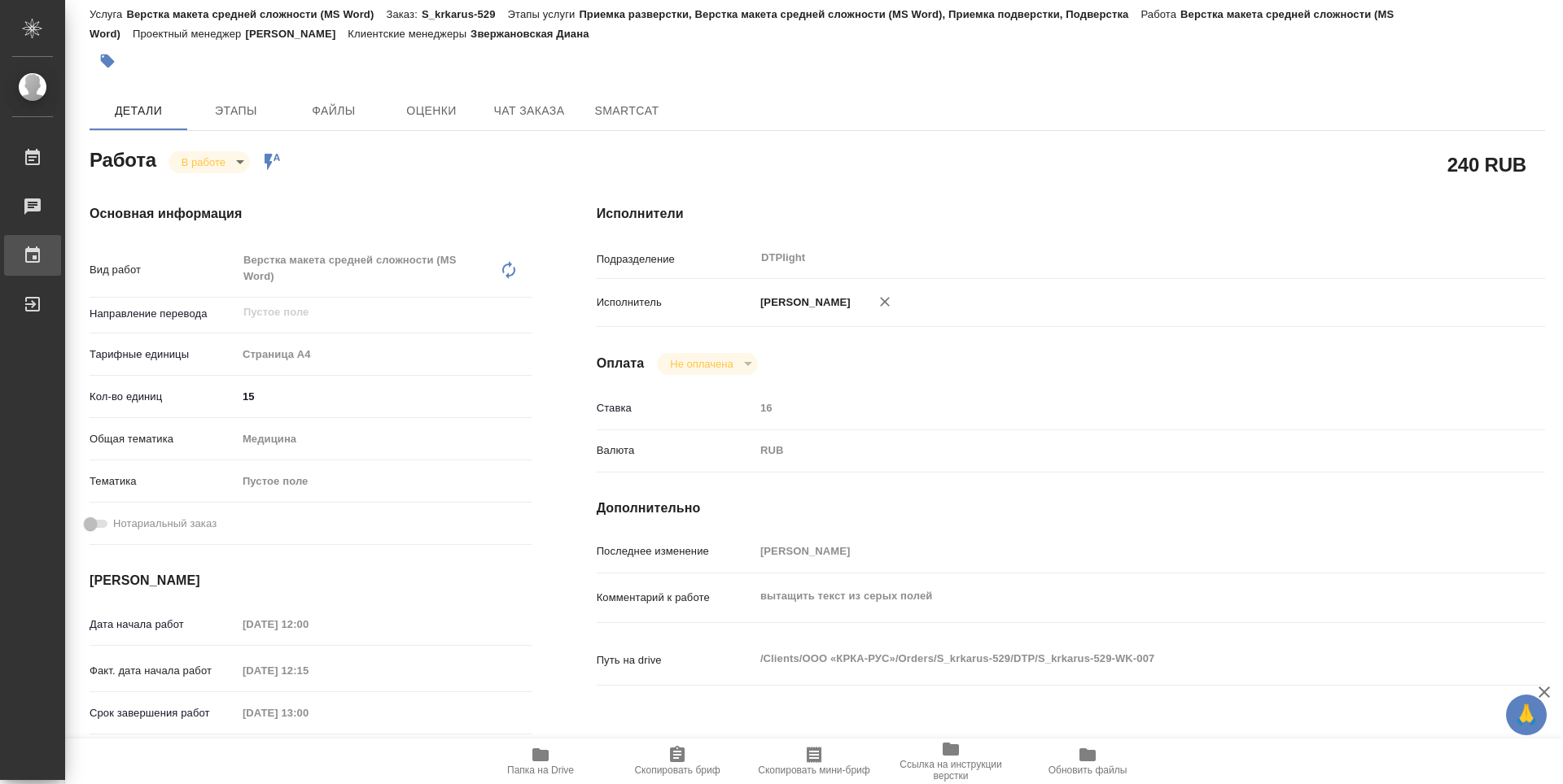
type textarea "x"
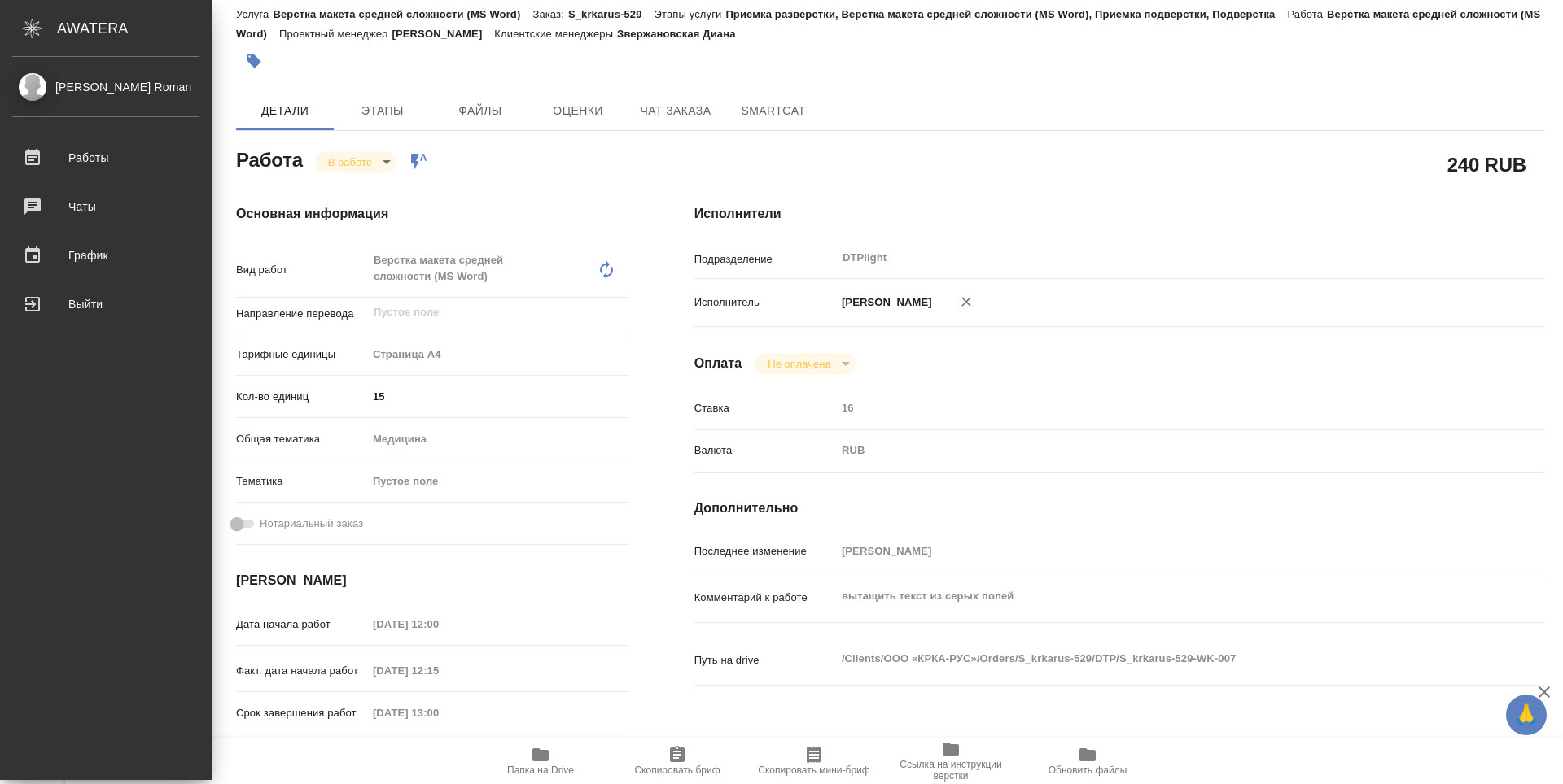
type textarea "x"
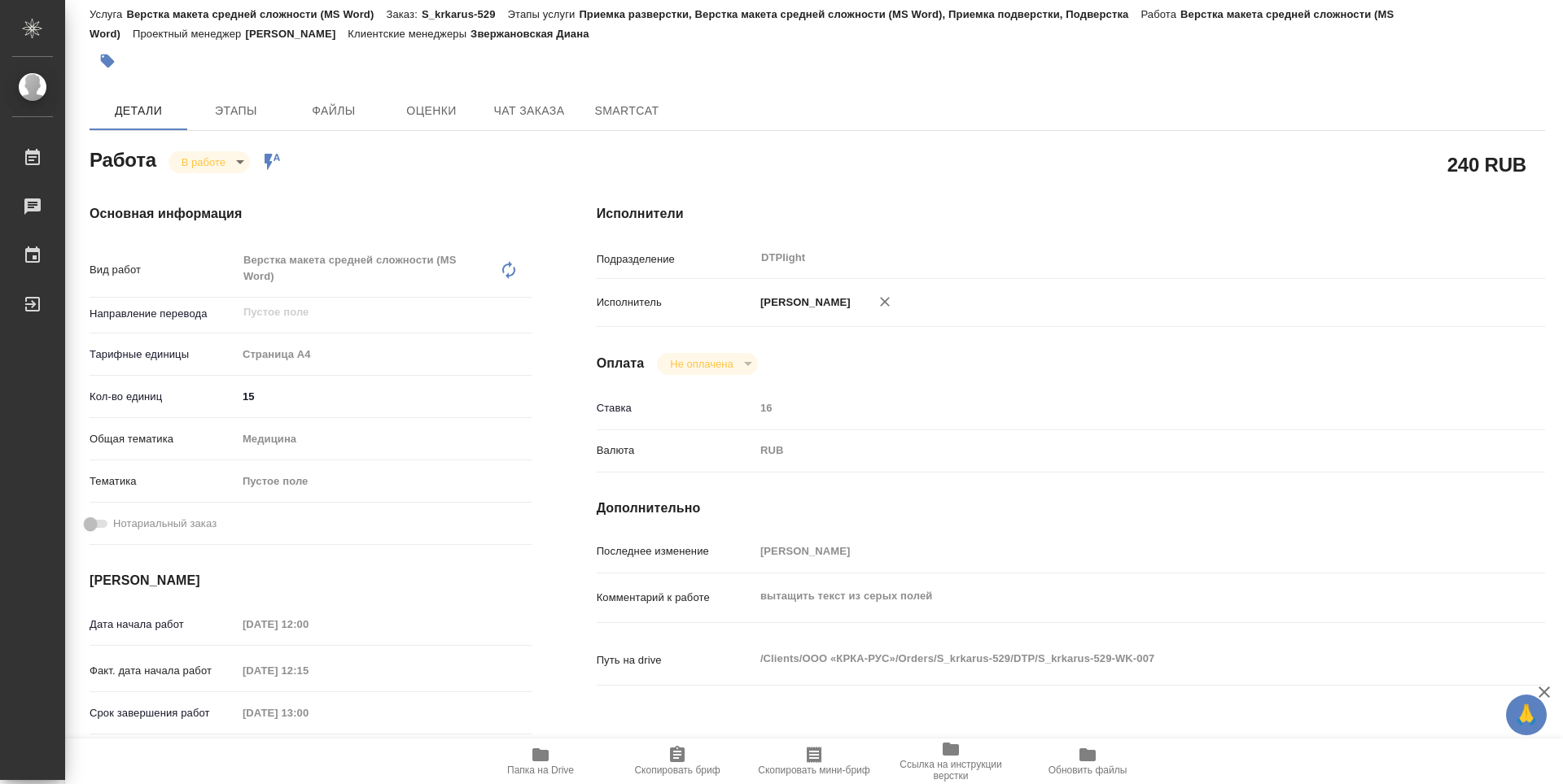
type textarea "x"
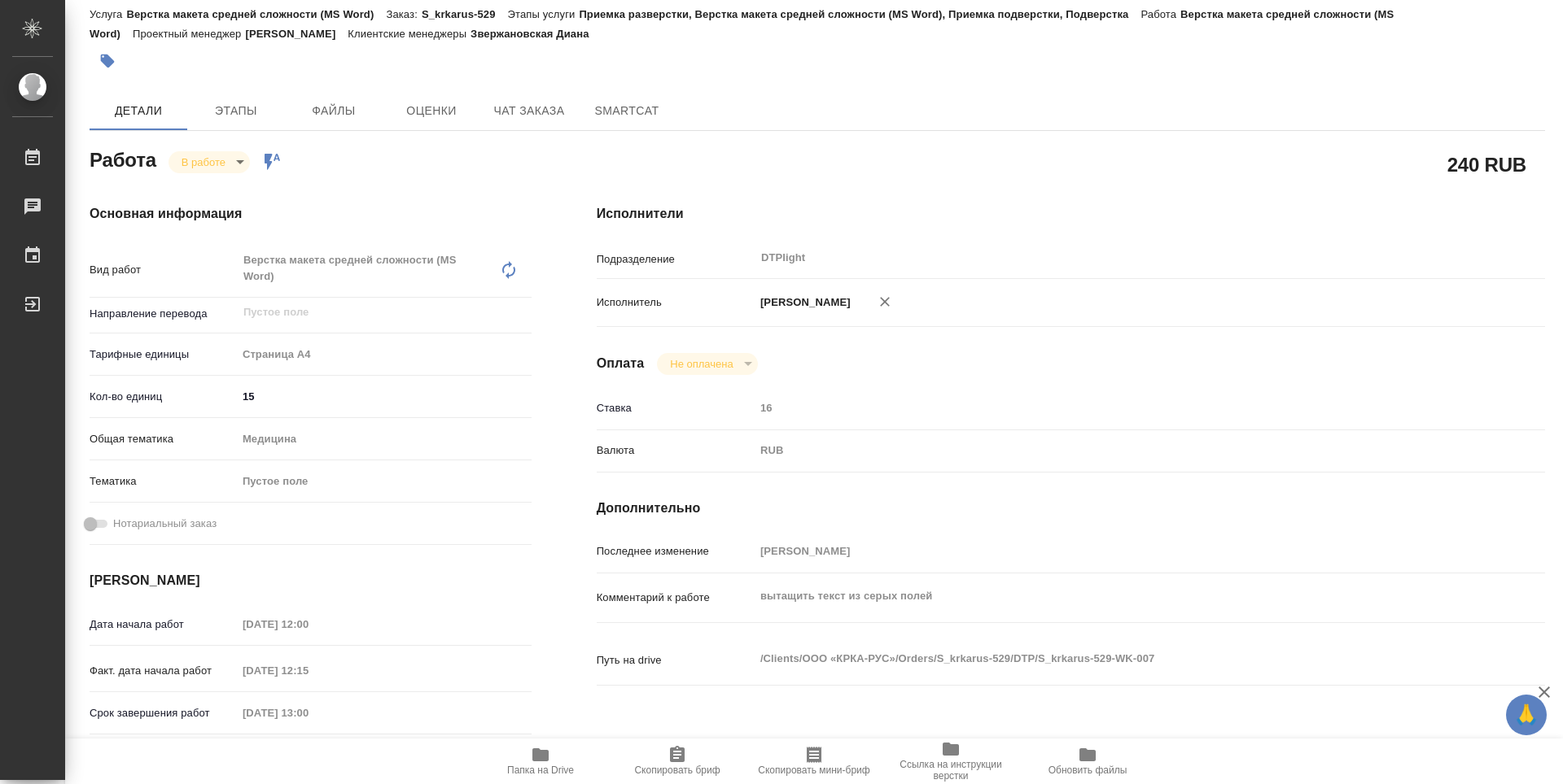
type textarea "x"
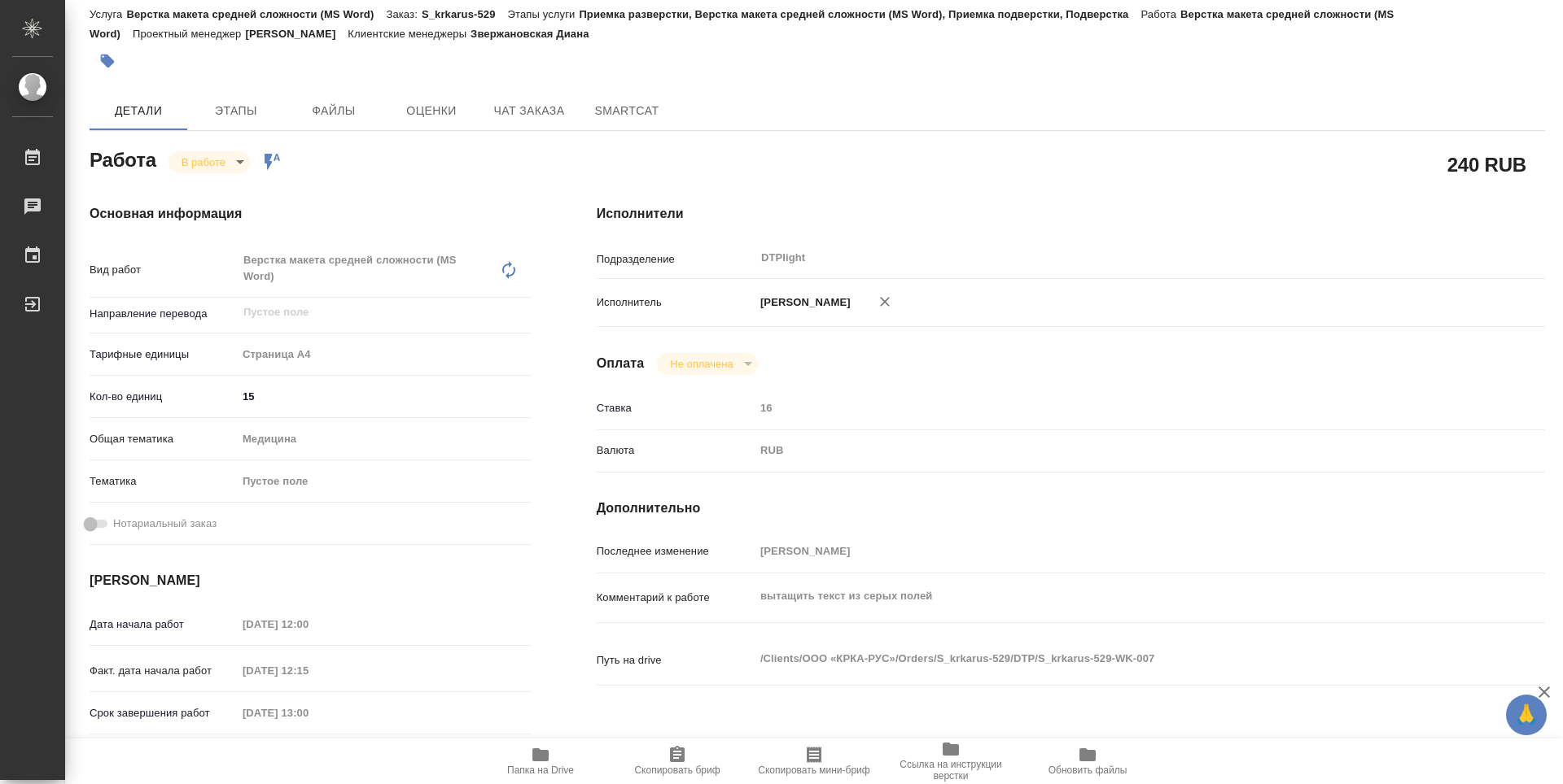
type textarea "x"
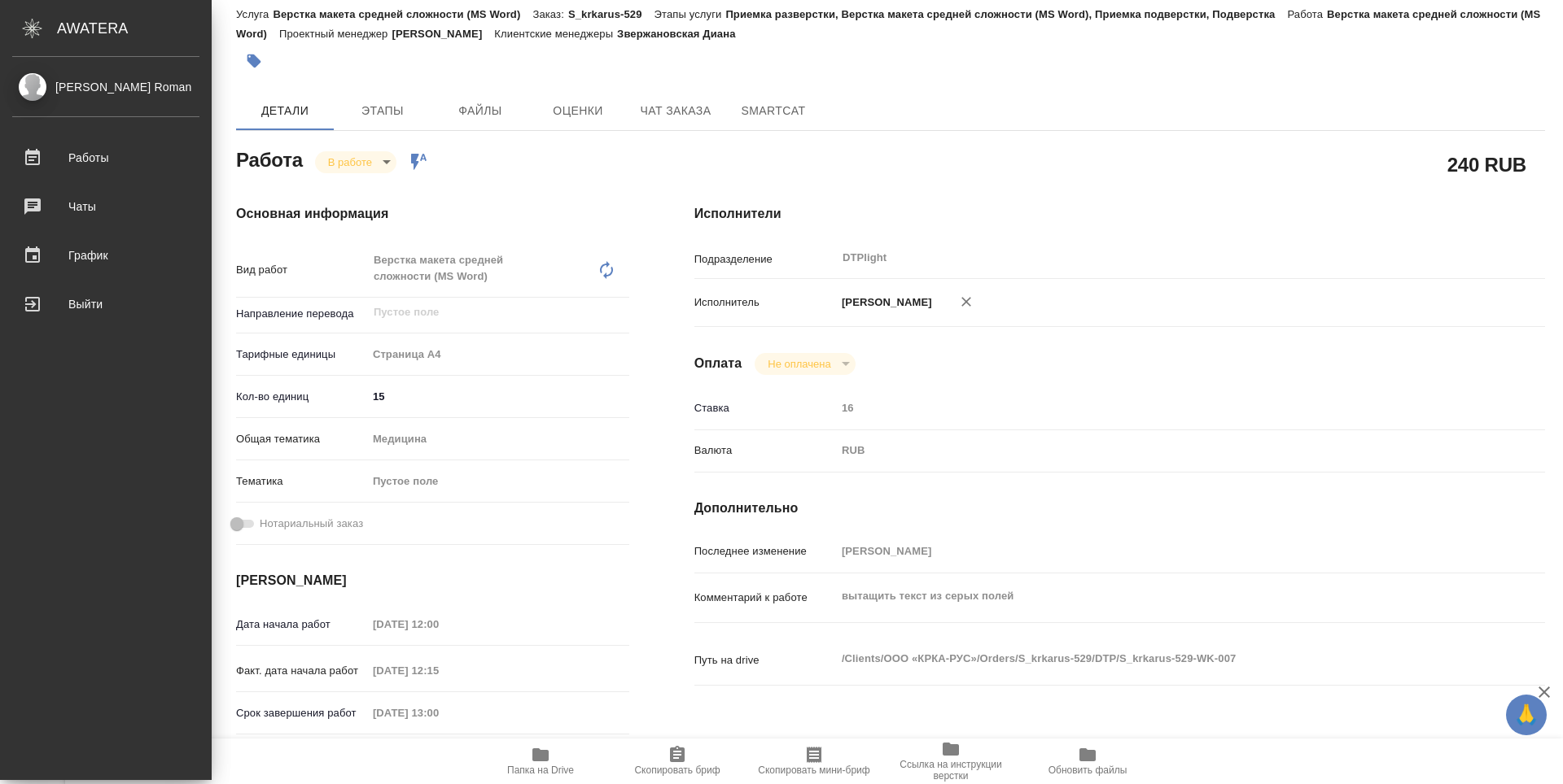
type textarea "x"
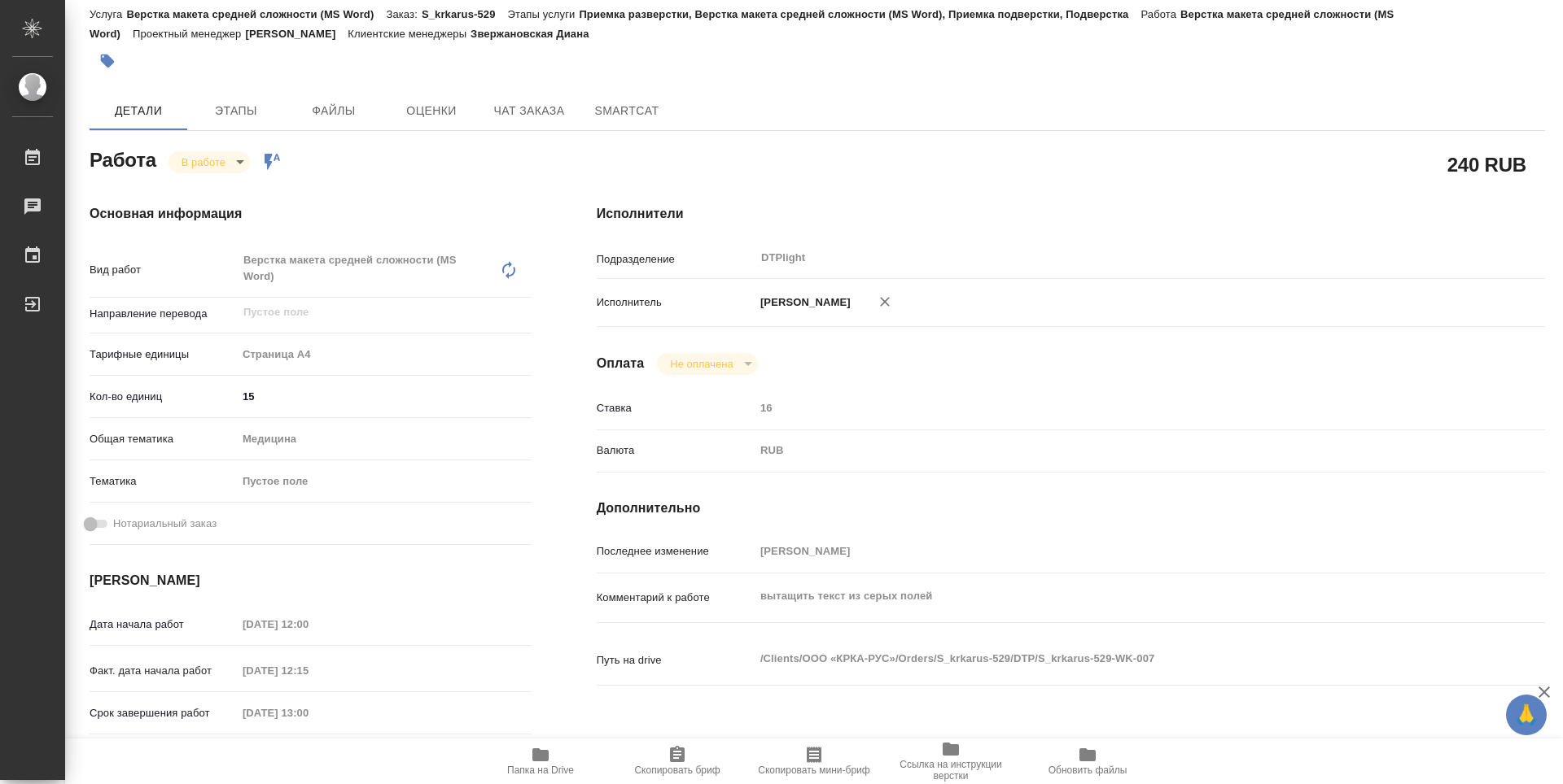
type textarea "x"
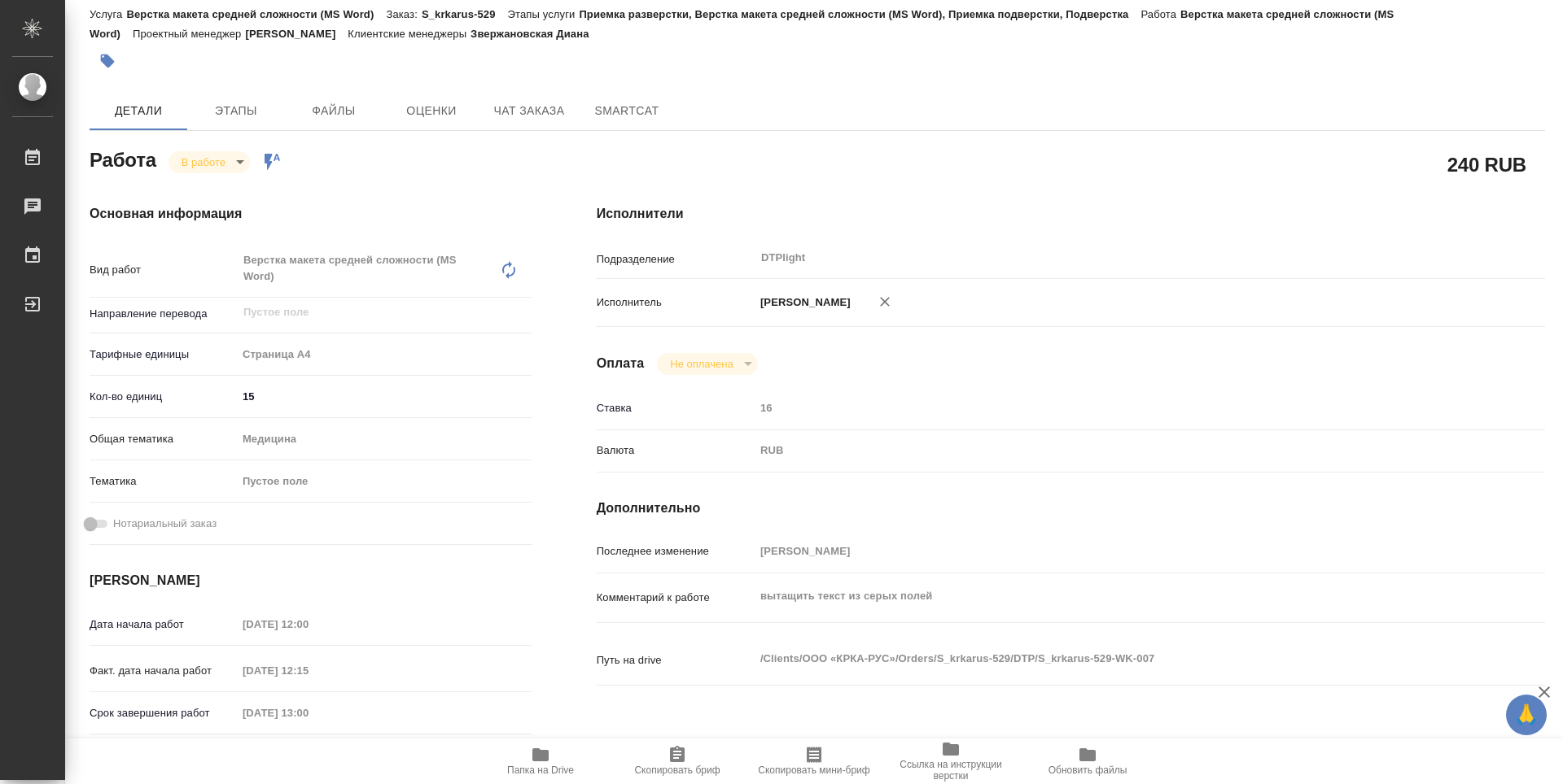
type textarea "x"
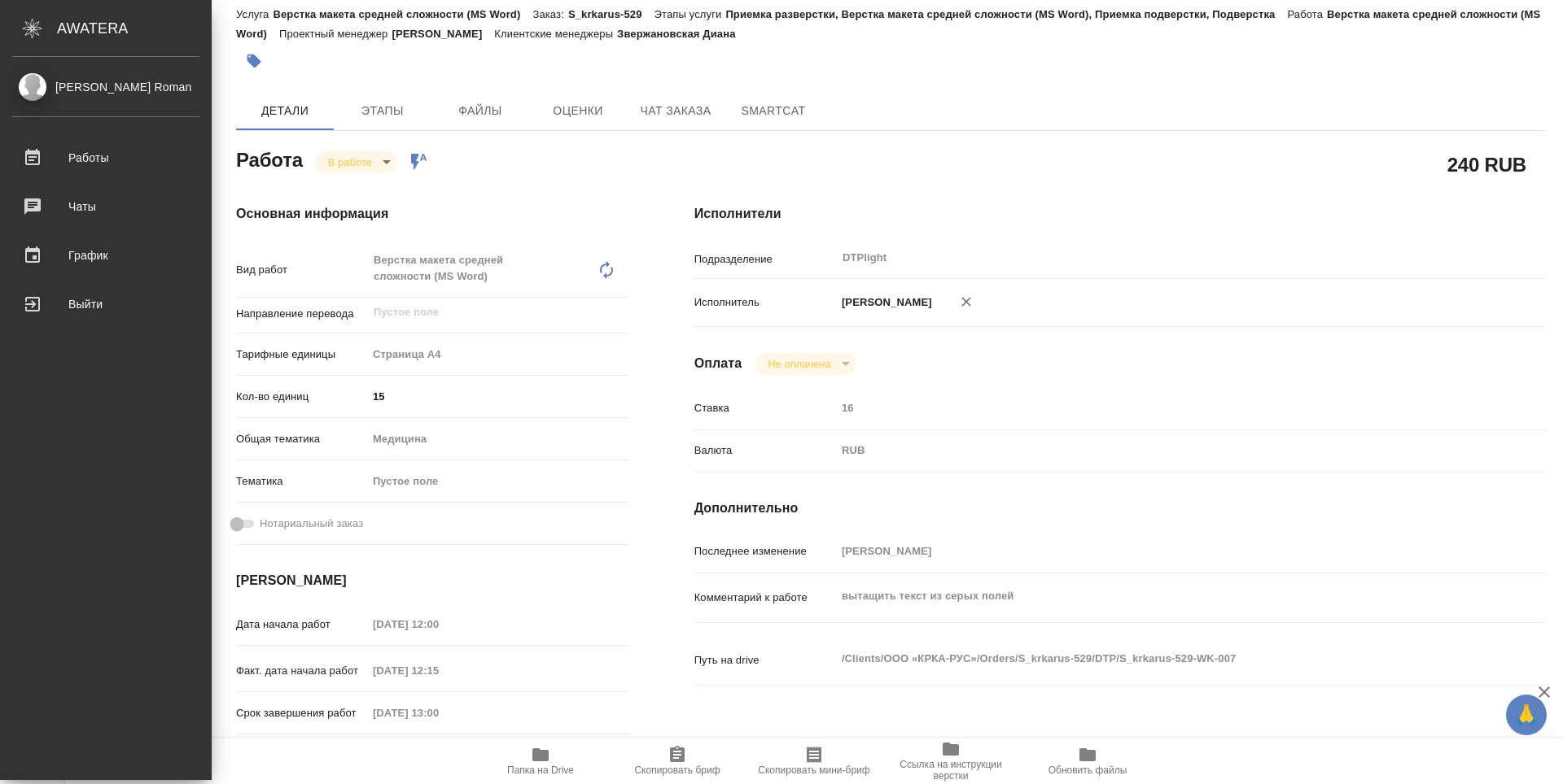
type textarea "x"
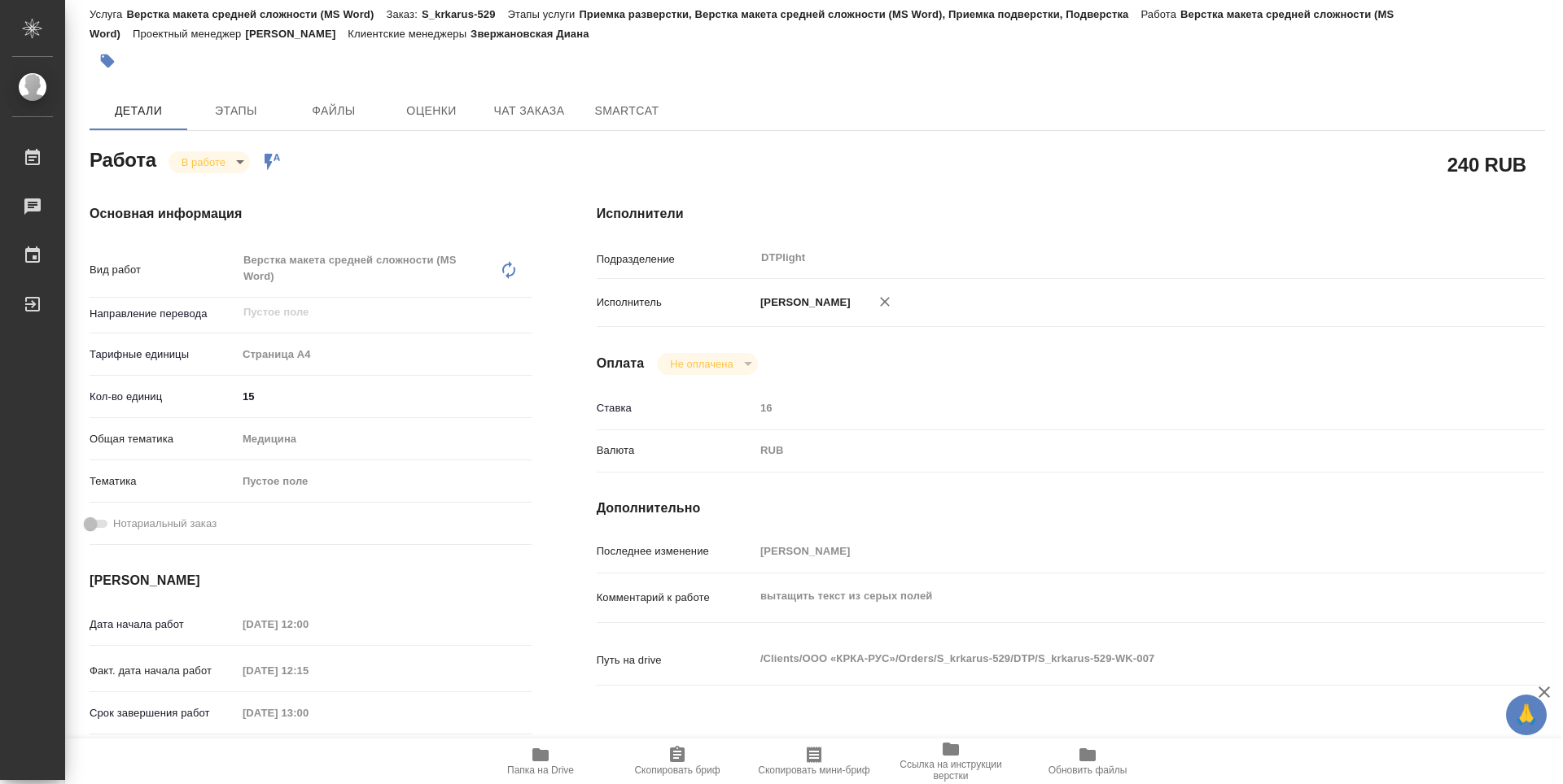
scroll to position [0, 0]
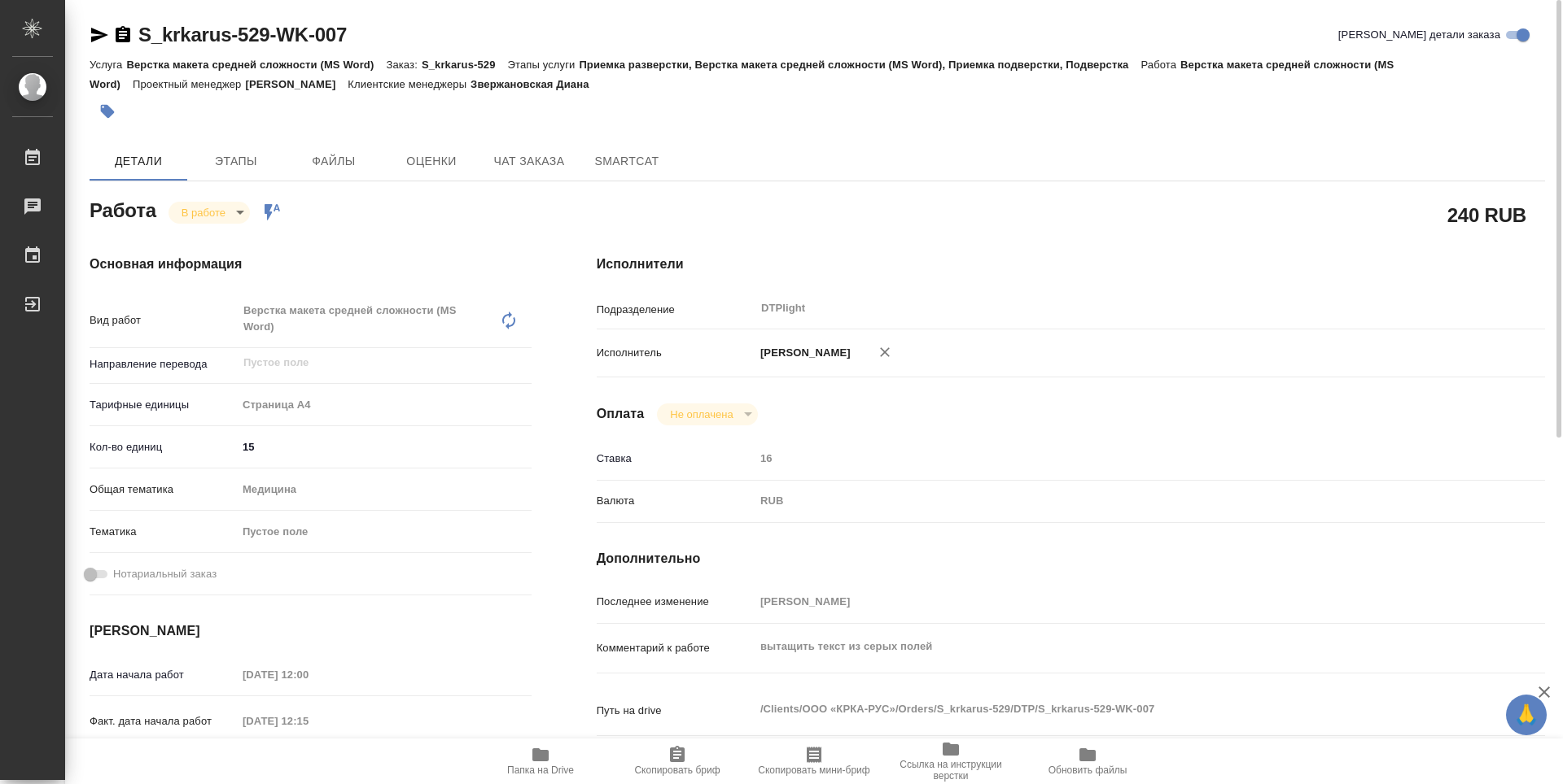
click at [233, 213] on body "🙏 .cls-1 fill:#fff; AWATERA Guselnikov Roman Работы 0 Чаты График Выйти S_krkar…" at bounding box center [782, 392] width 1563 height 784
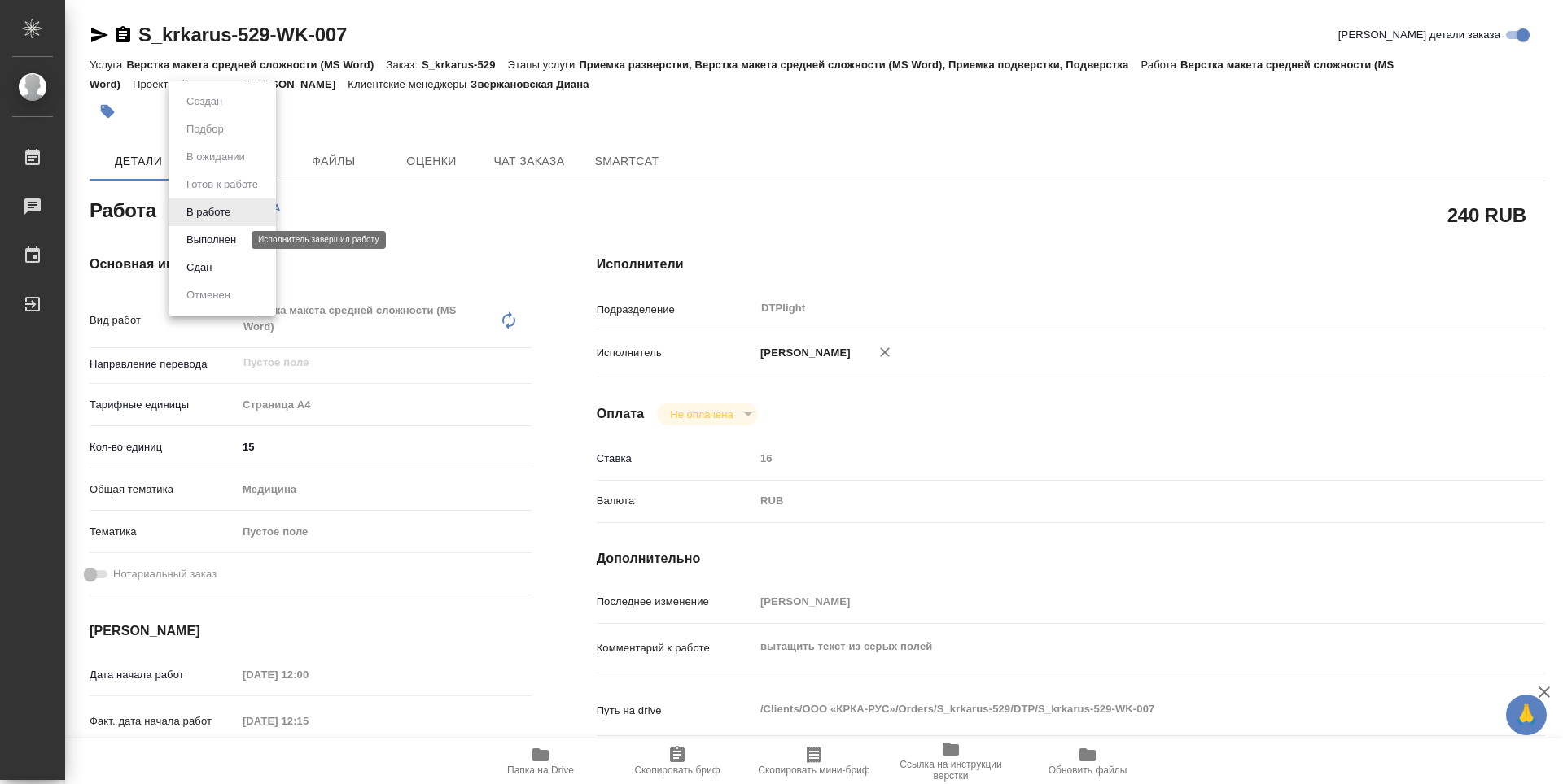
click at [219, 247] on button "Выполнен" at bounding box center [211, 240] width 60 height 18
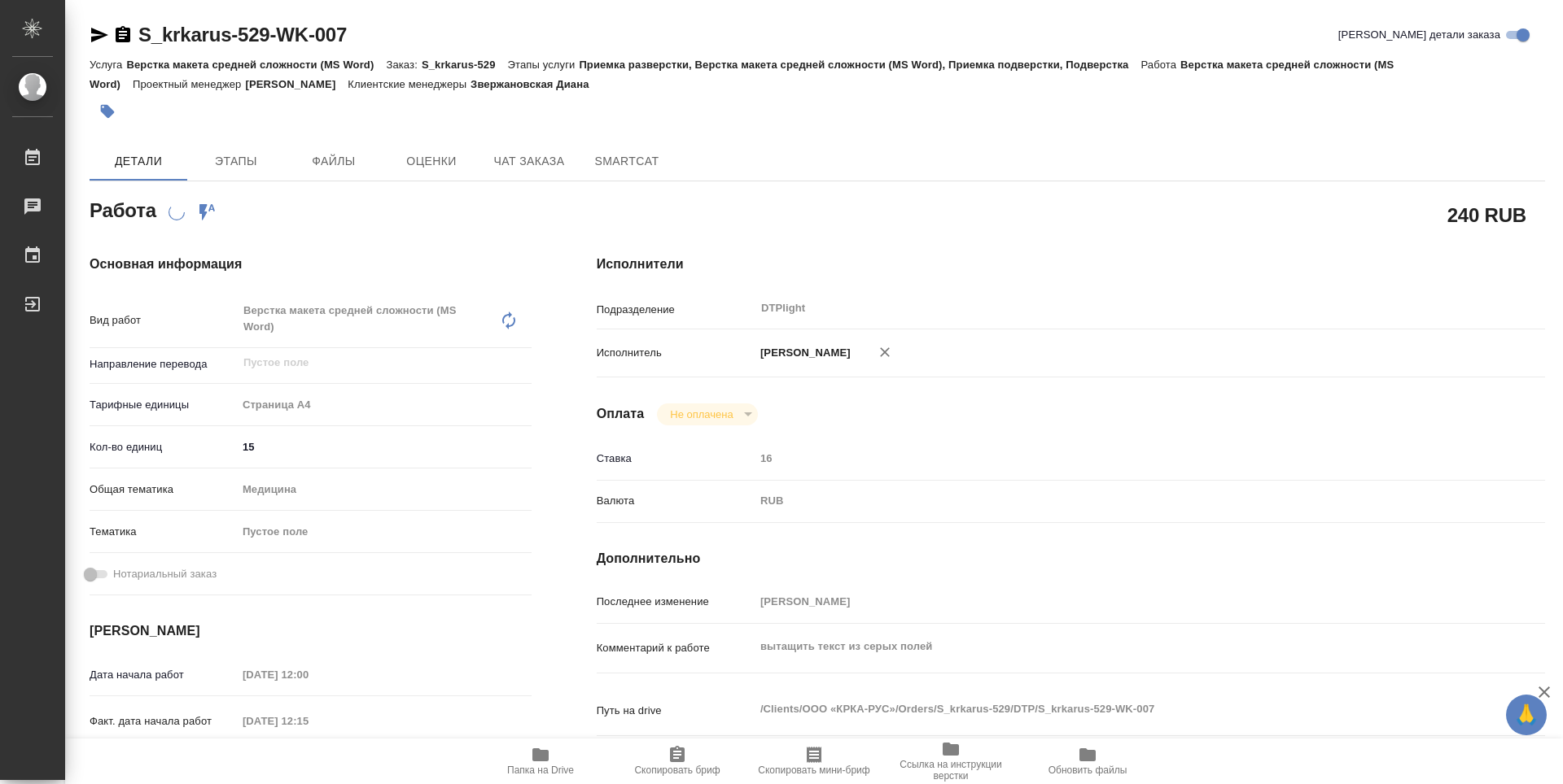
click at [119, 31] on icon "button" at bounding box center [123, 34] width 15 height 17
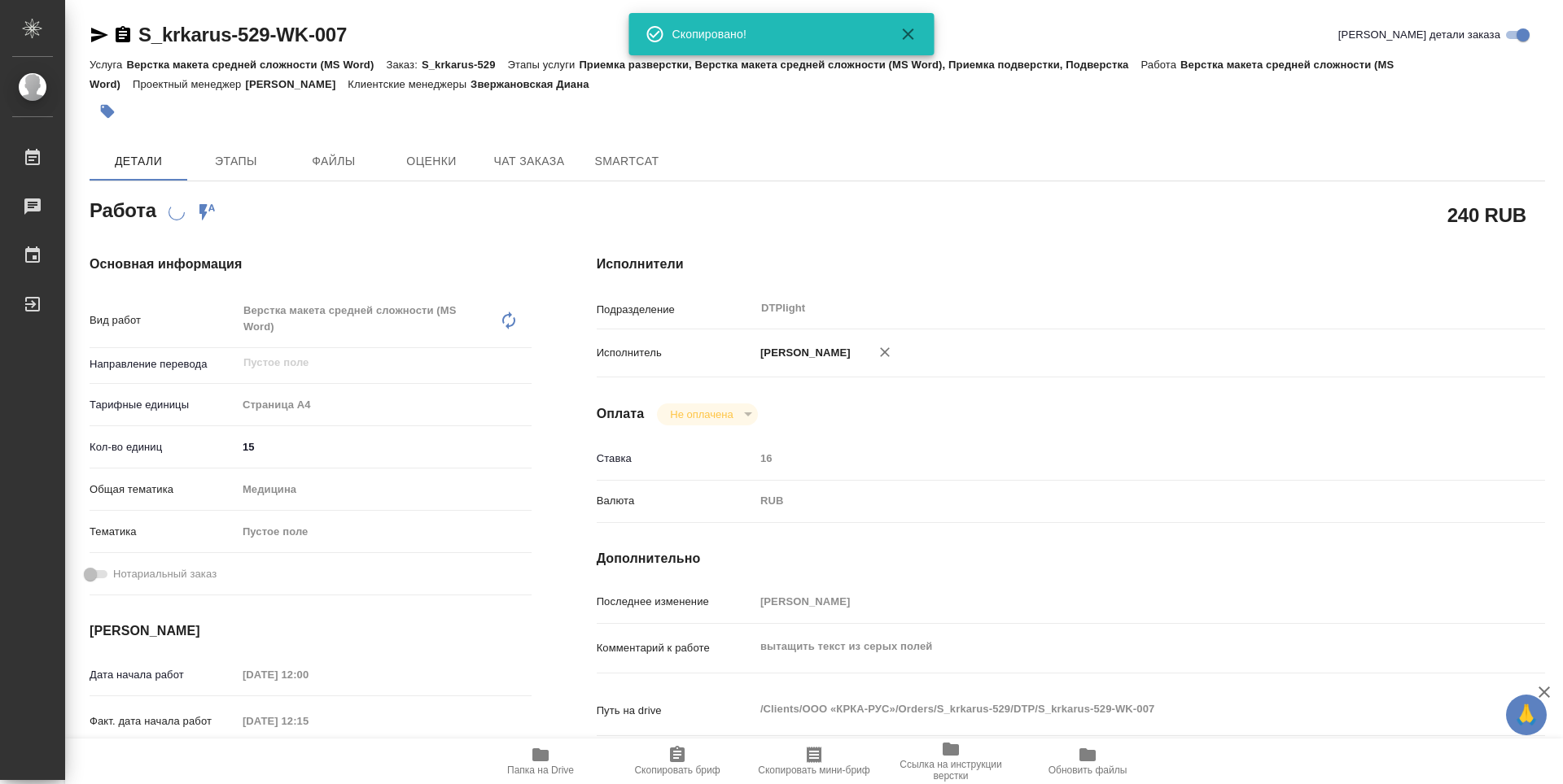
scroll to position [244, 0]
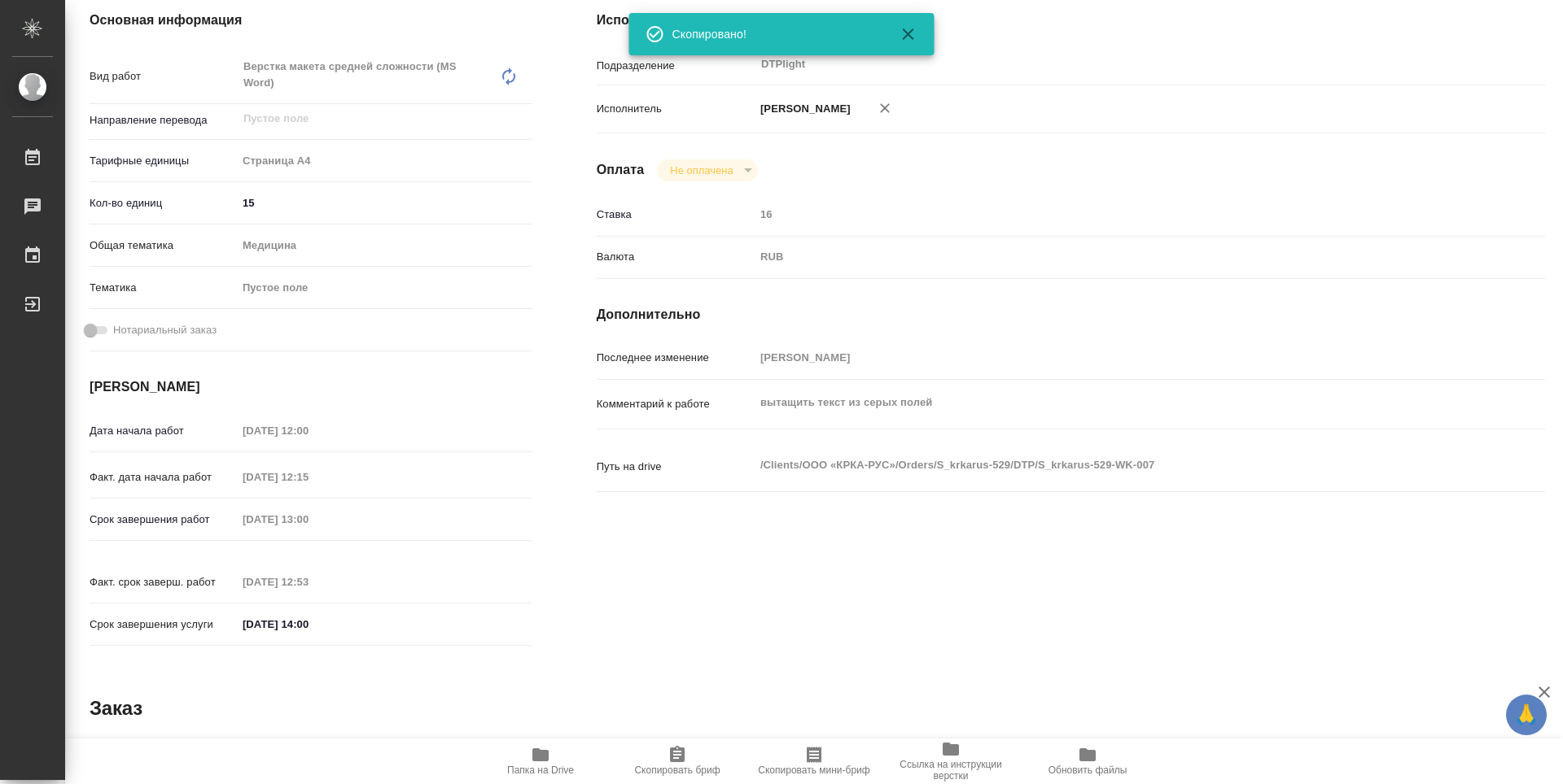
type textarea "x"
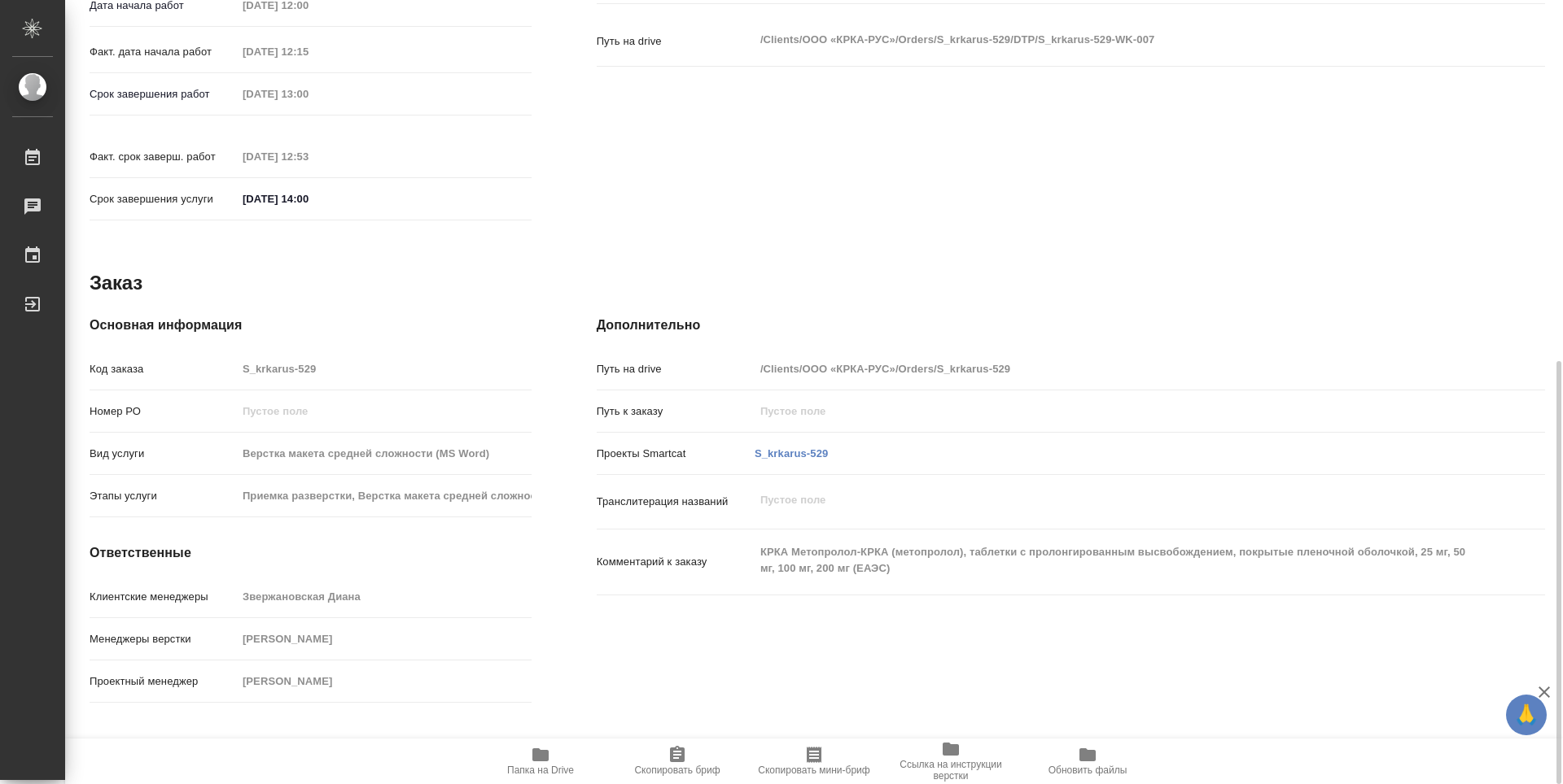
scroll to position [181, 0]
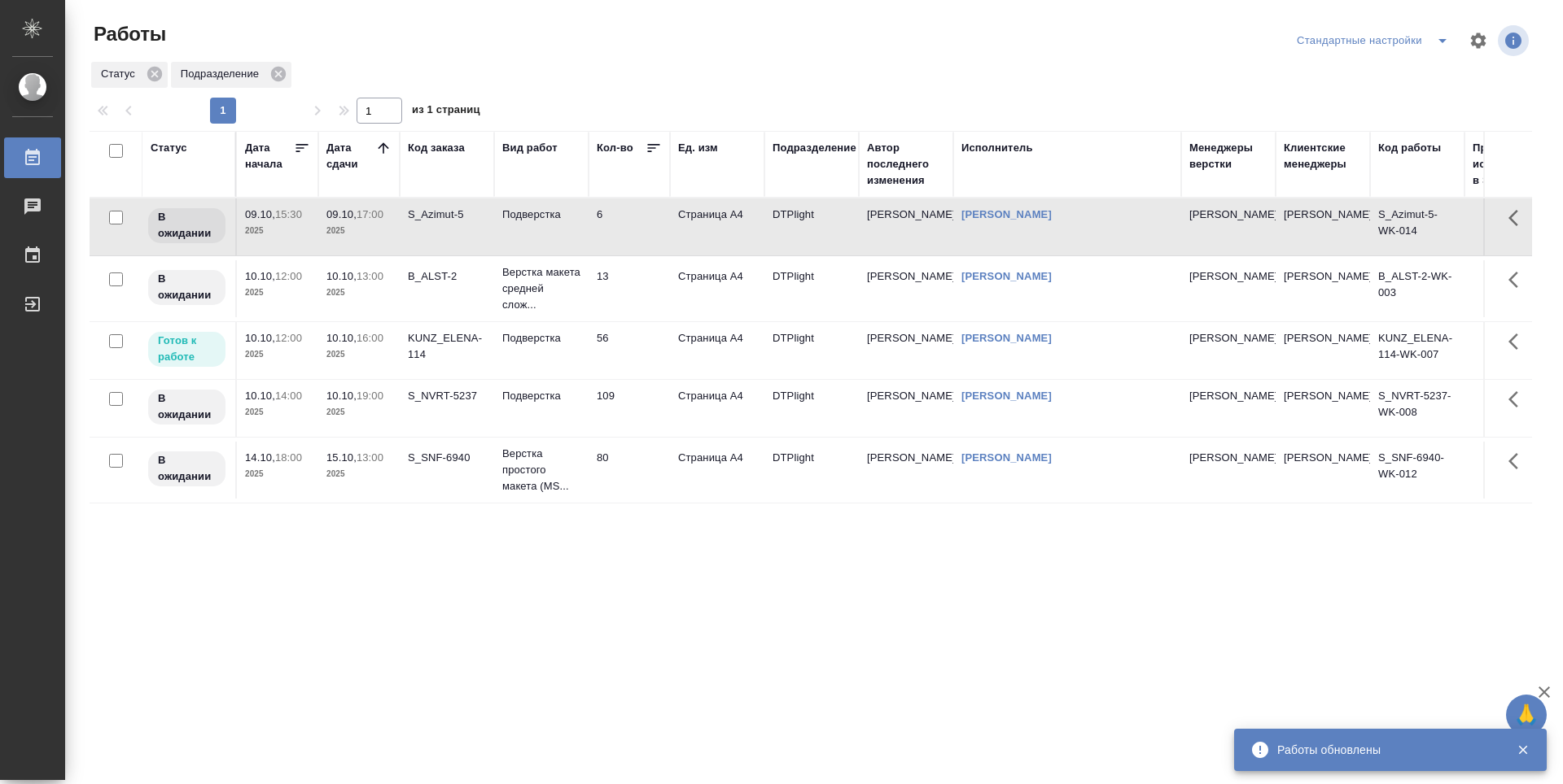
click at [481, 591] on div "Статус Дата начала Дата сдачи Код заказа Вид работ Кол-во Ед. изм Подразделение…" at bounding box center [810, 424] width 1442 height 586
